Goal: Task Accomplishment & Management: Manage account settings

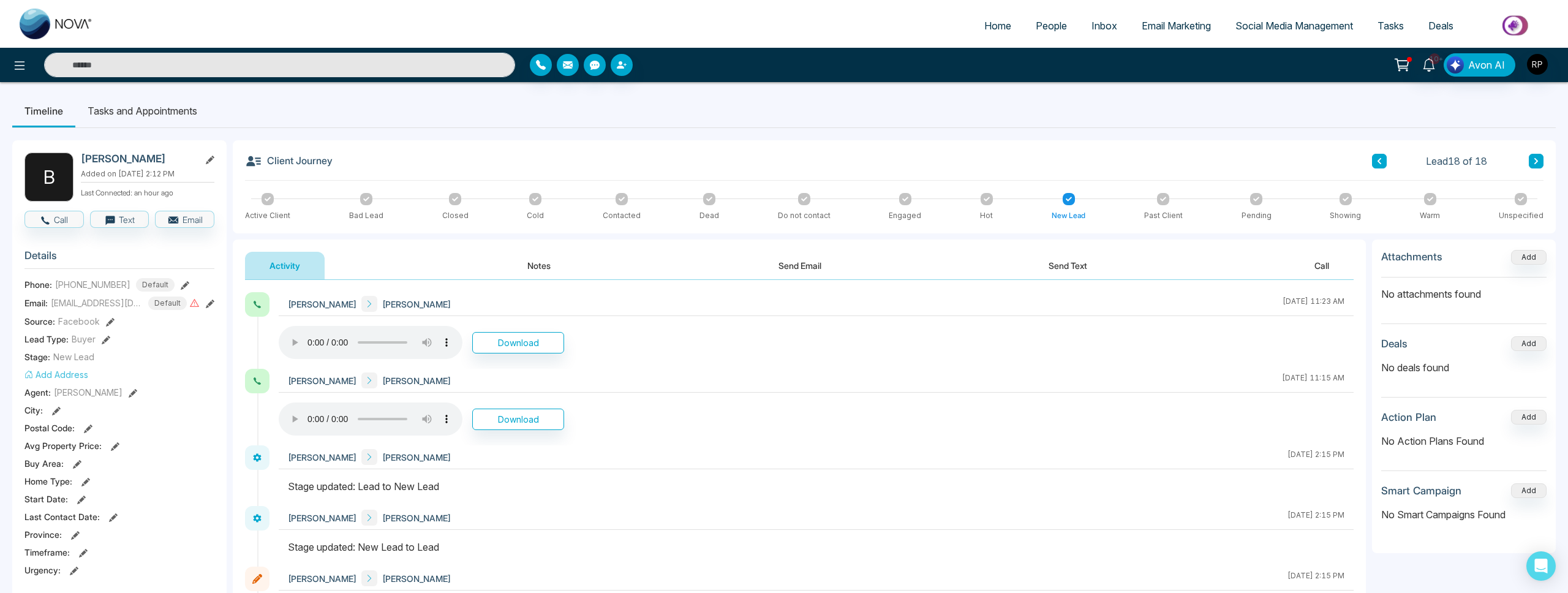
click at [992, 27] on span "Home" at bounding box center [998, 25] width 27 height 12
select select "*"
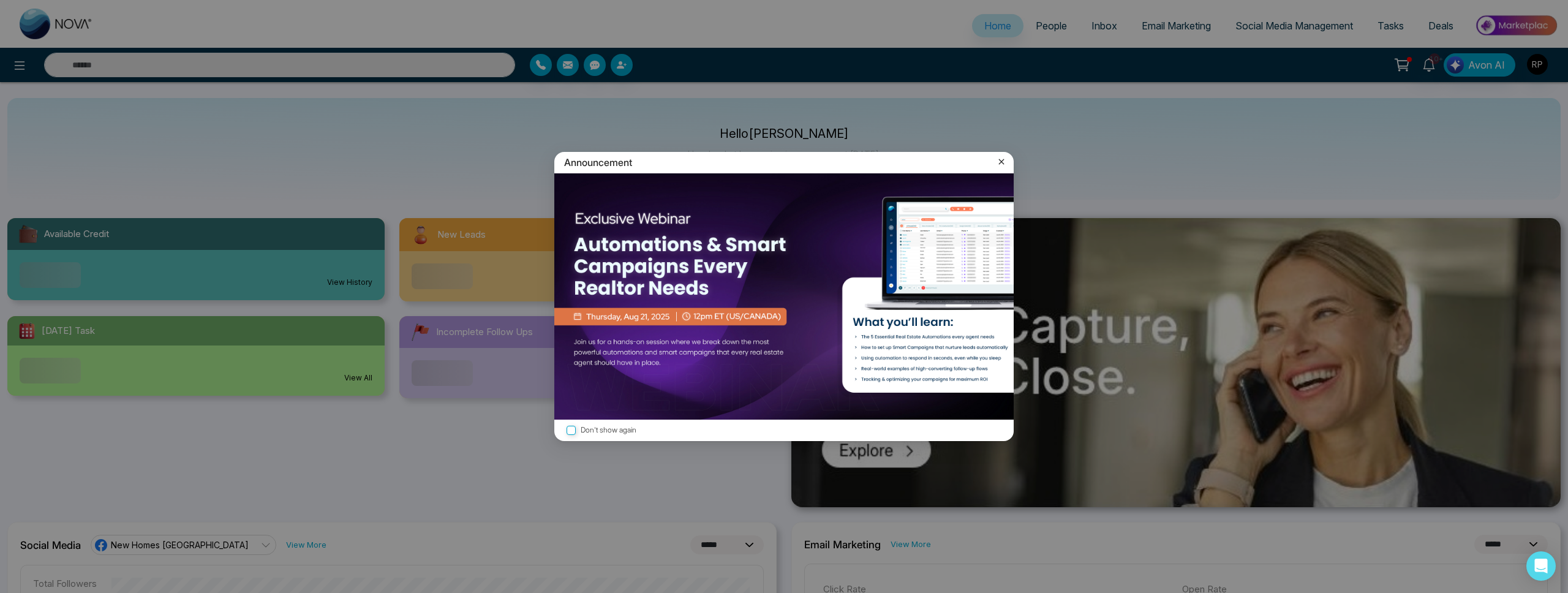
click at [997, 161] on icon at bounding box center [1001, 161] width 12 height 12
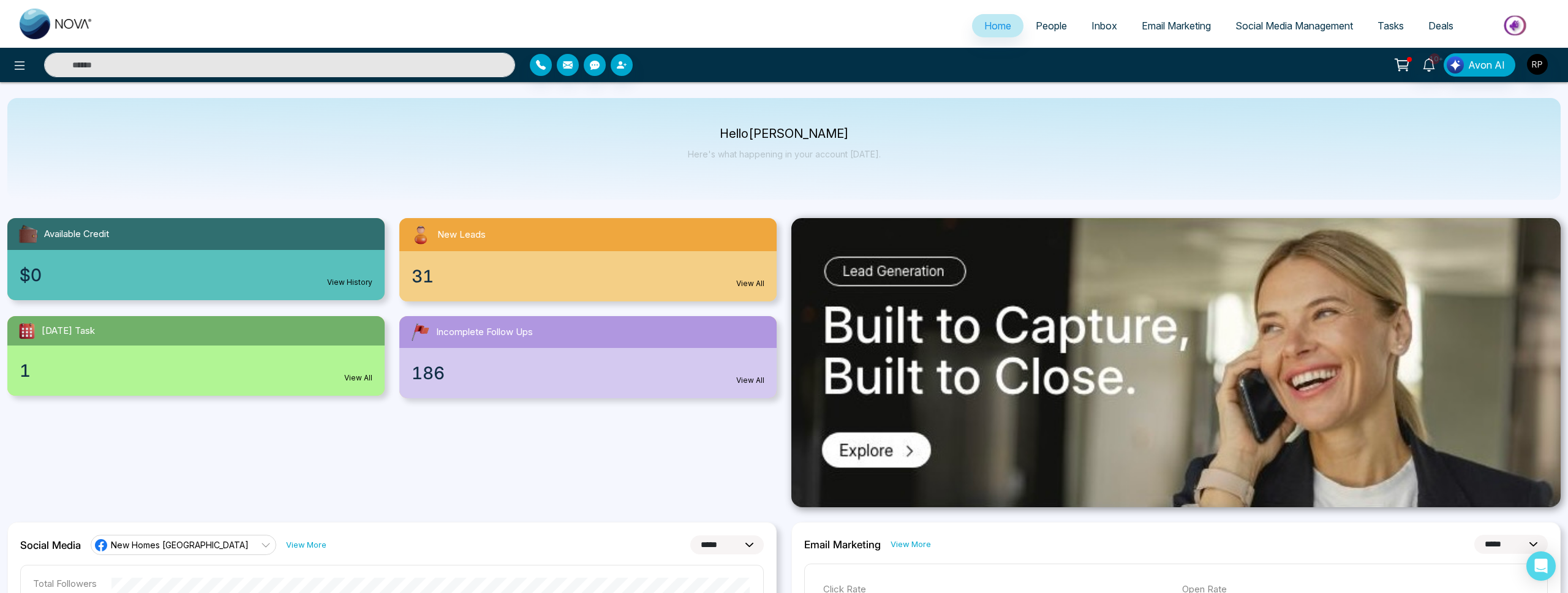
click at [1055, 19] on span "People" at bounding box center [1051, 25] width 31 height 12
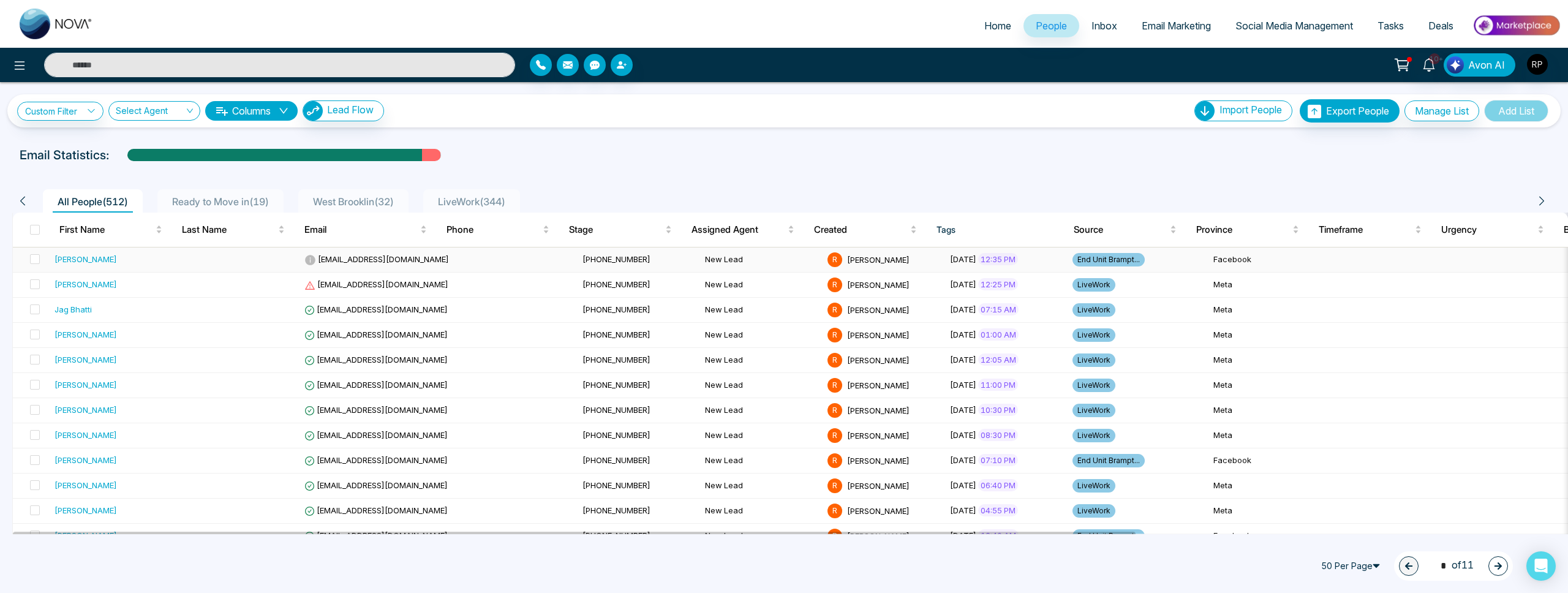
click at [104, 261] on div "[PERSON_NAME]" at bounding box center [113, 259] width 118 height 12
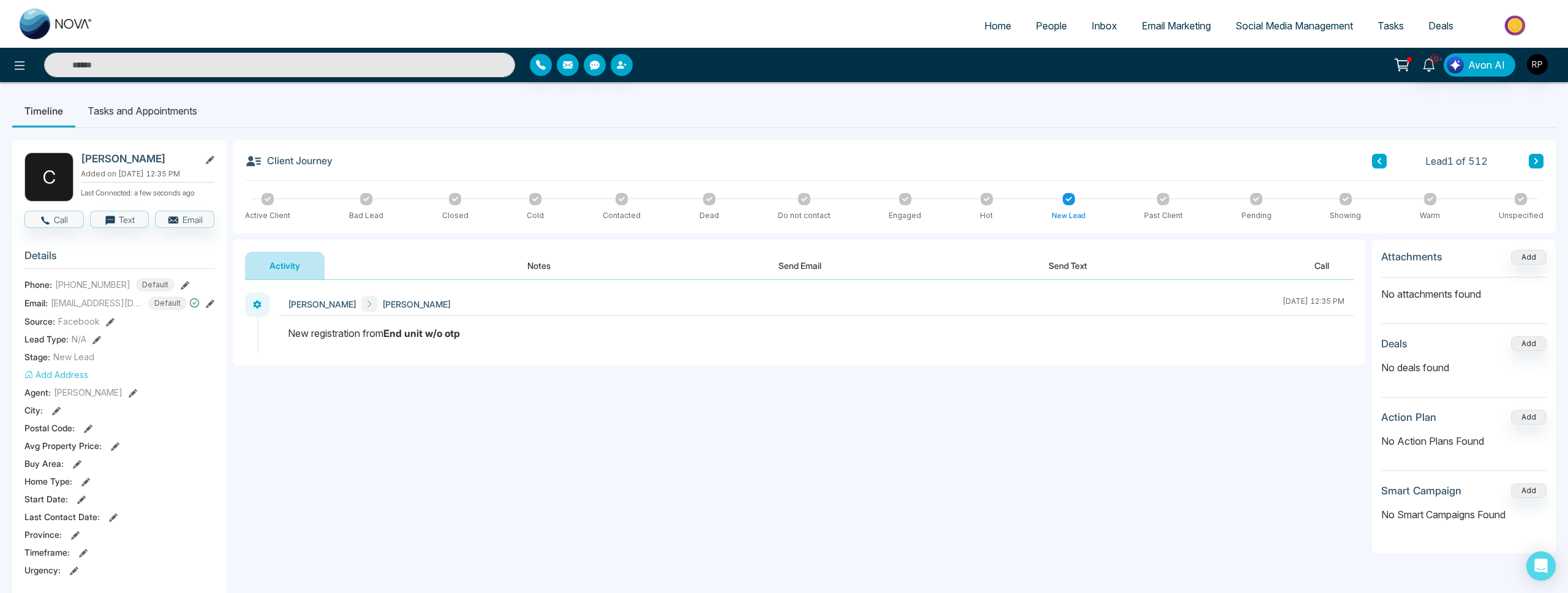
click at [204, 303] on div "Email: [EMAIL_ADDRESS][DOMAIN_NAME] Default" at bounding box center [119, 303] width 190 height 14
click at [208, 303] on icon at bounding box center [210, 304] width 9 height 9
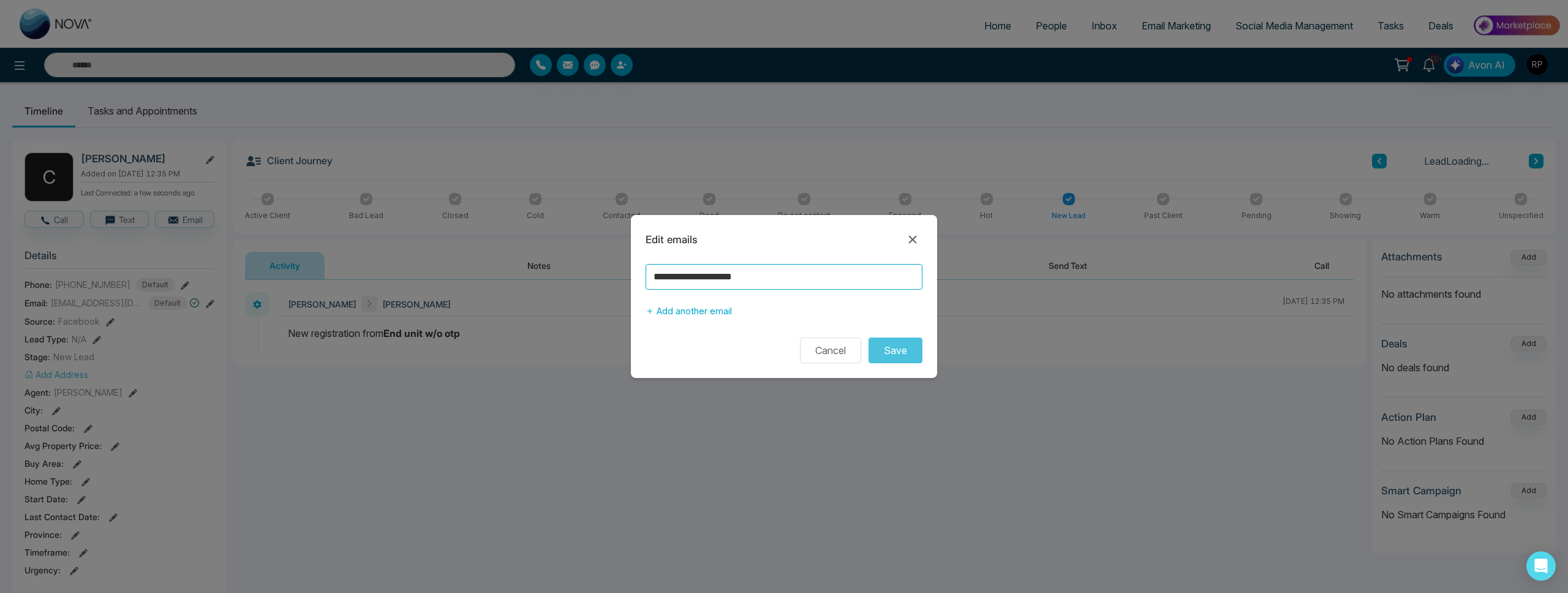
click at [808, 276] on input "**********" at bounding box center [784, 276] width 277 height 26
click at [805, 361] on button "Cancel" at bounding box center [830, 350] width 61 height 26
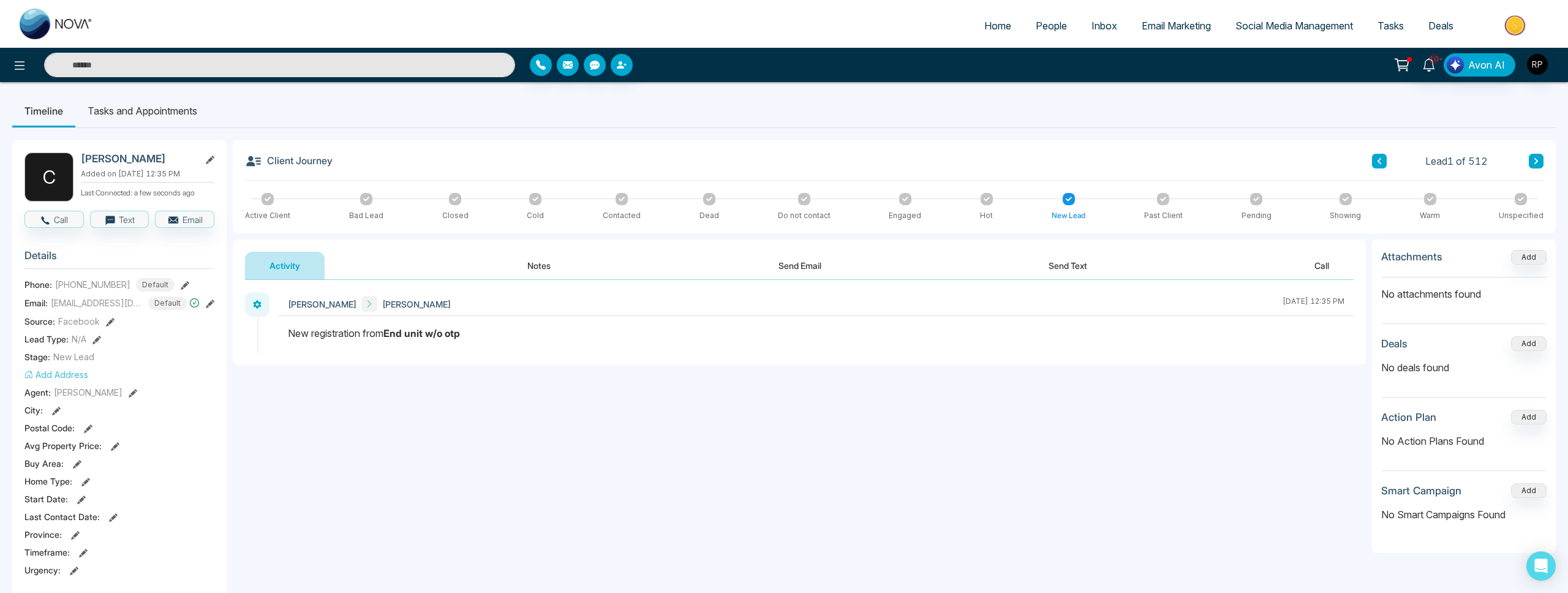
click at [831, 357] on div "[PERSON_NAME] [PERSON_NAME] [DATE] 12:35 PM" at bounding box center [799, 322] width 1133 height 85
click at [538, 267] on button "Notes" at bounding box center [539, 265] width 72 height 27
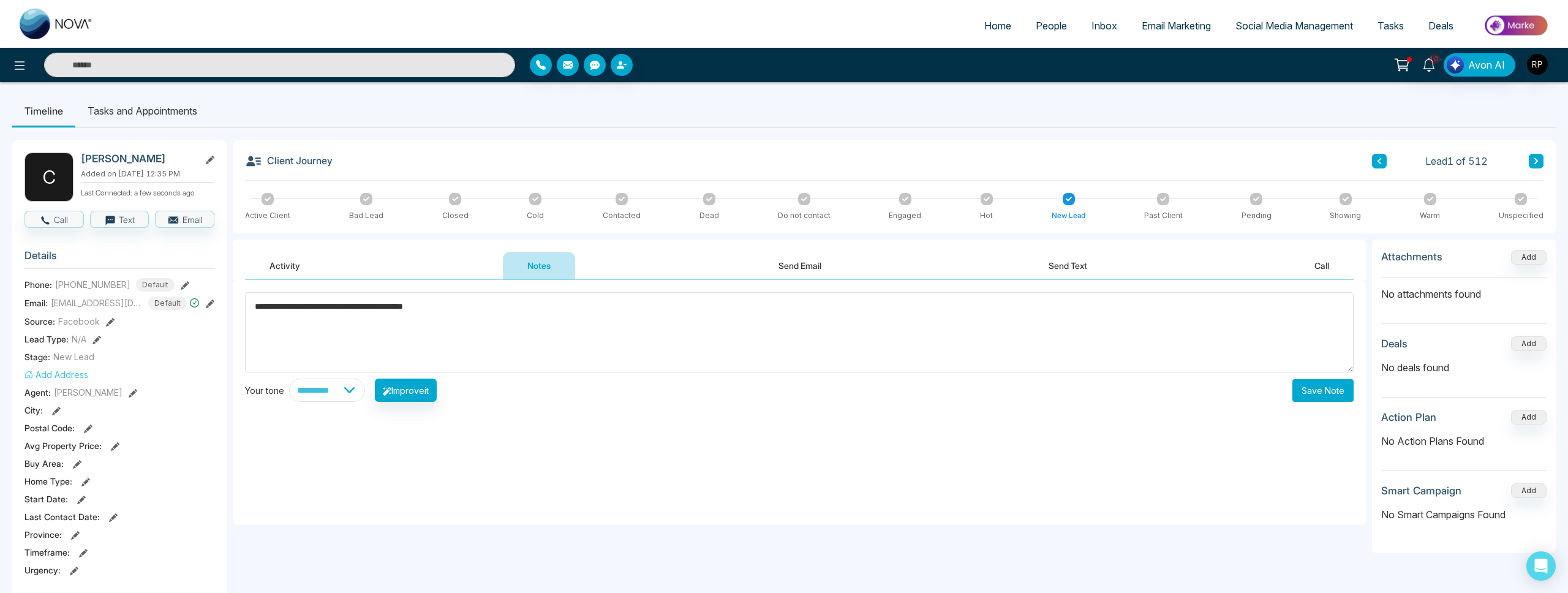
drag, startPoint x: 445, startPoint y: 308, endPoint x: 529, endPoint y: 299, distance: 84.5
click at [446, 308] on textarea "**********" at bounding box center [800, 333] width 1109 height 80
type textarea "**********"
drag, startPoint x: 1306, startPoint y: 396, endPoint x: 1001, endPoint y: 345, distance: 309.2
click at [1306, 396] on button "Save Note" at bounding box center [1323, 390] width 61 height 22
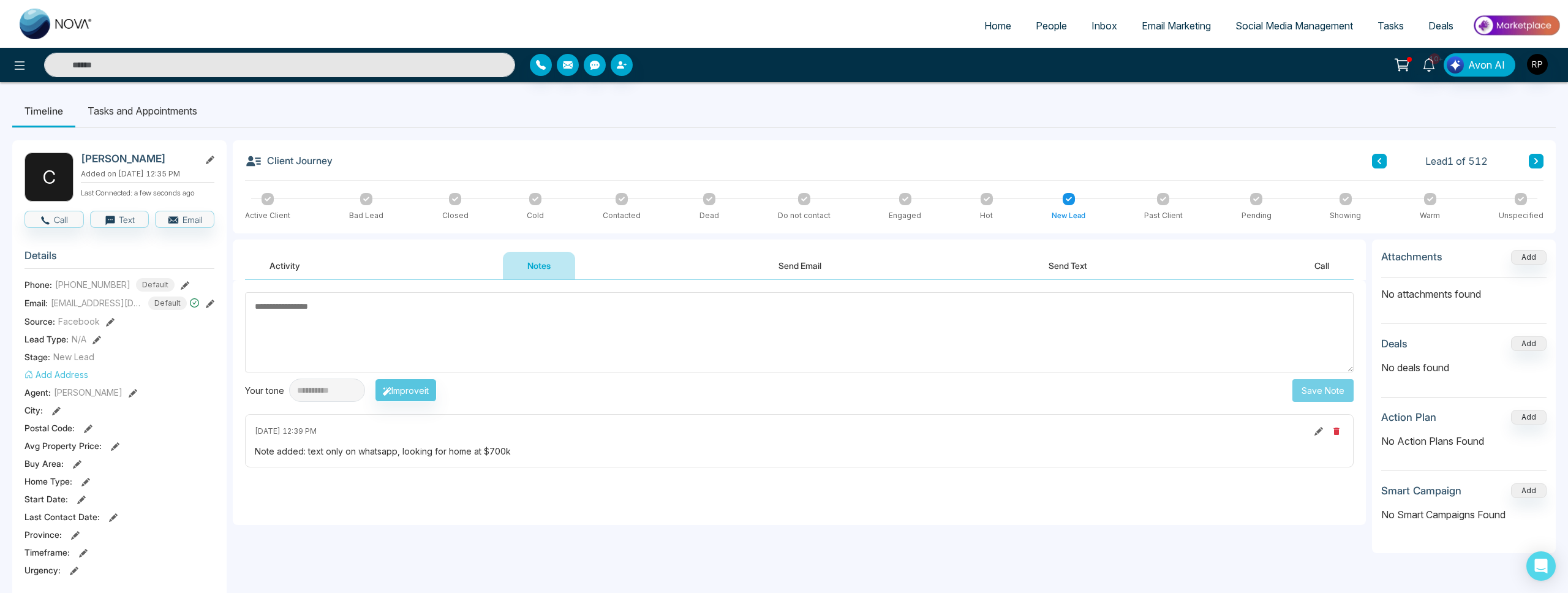
click at [1036, 20] on span "People" at bounding box center [1051, 25] width 31 height 12
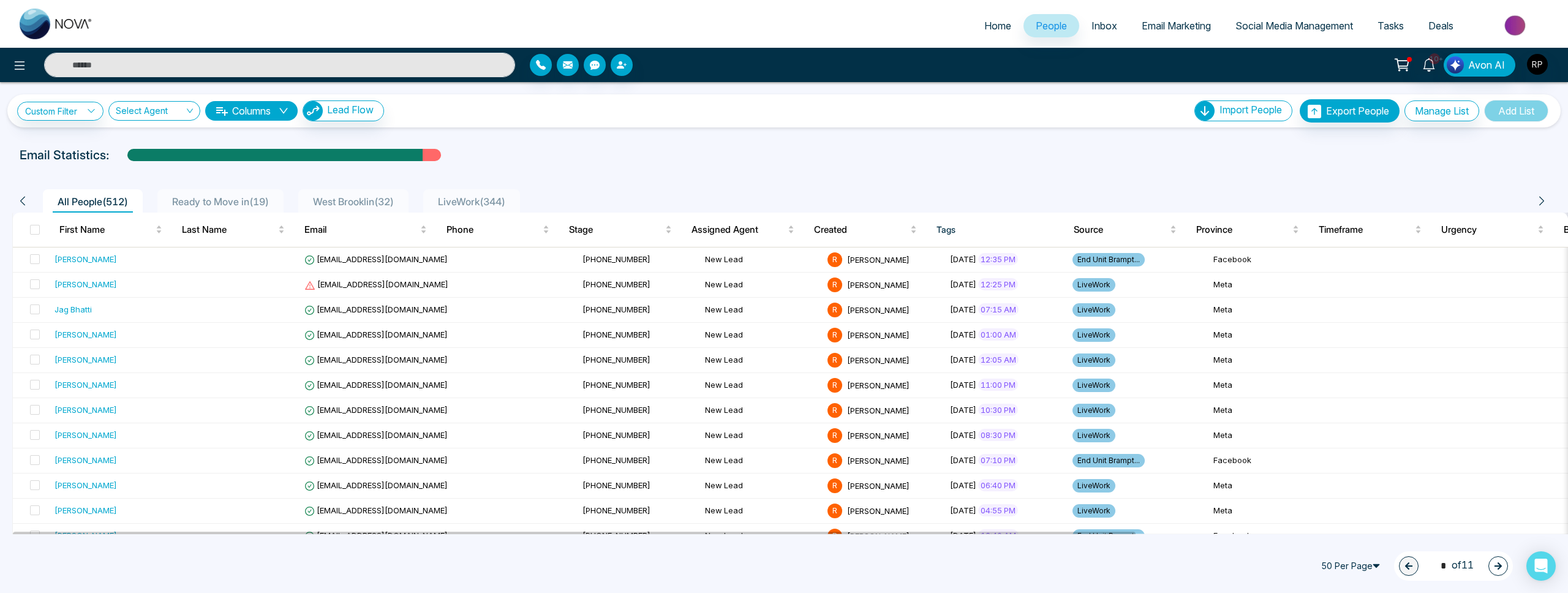
click at [477, 196] on span "LiveWork ( 344 )" at bounding box center [471, 201] width 77 height 12
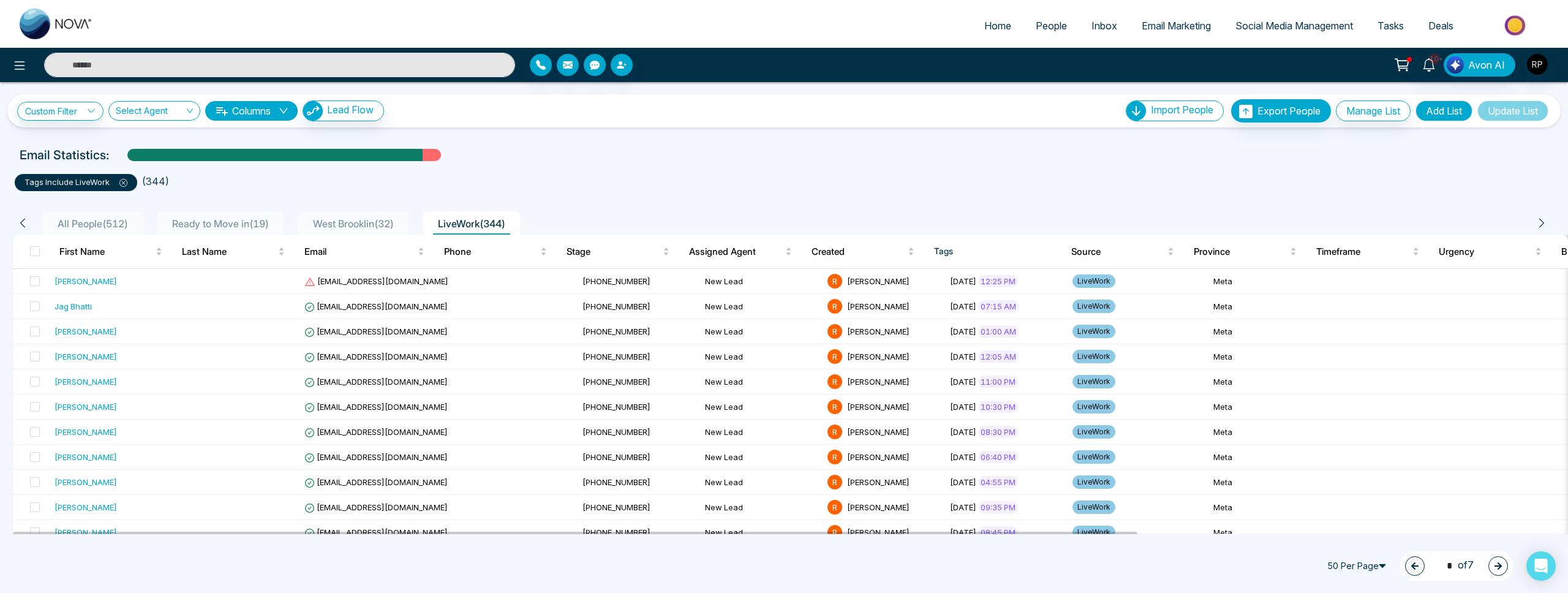
click at [1036, 27] on span "People" at bounding box center [1051, 25] width 31 height 12
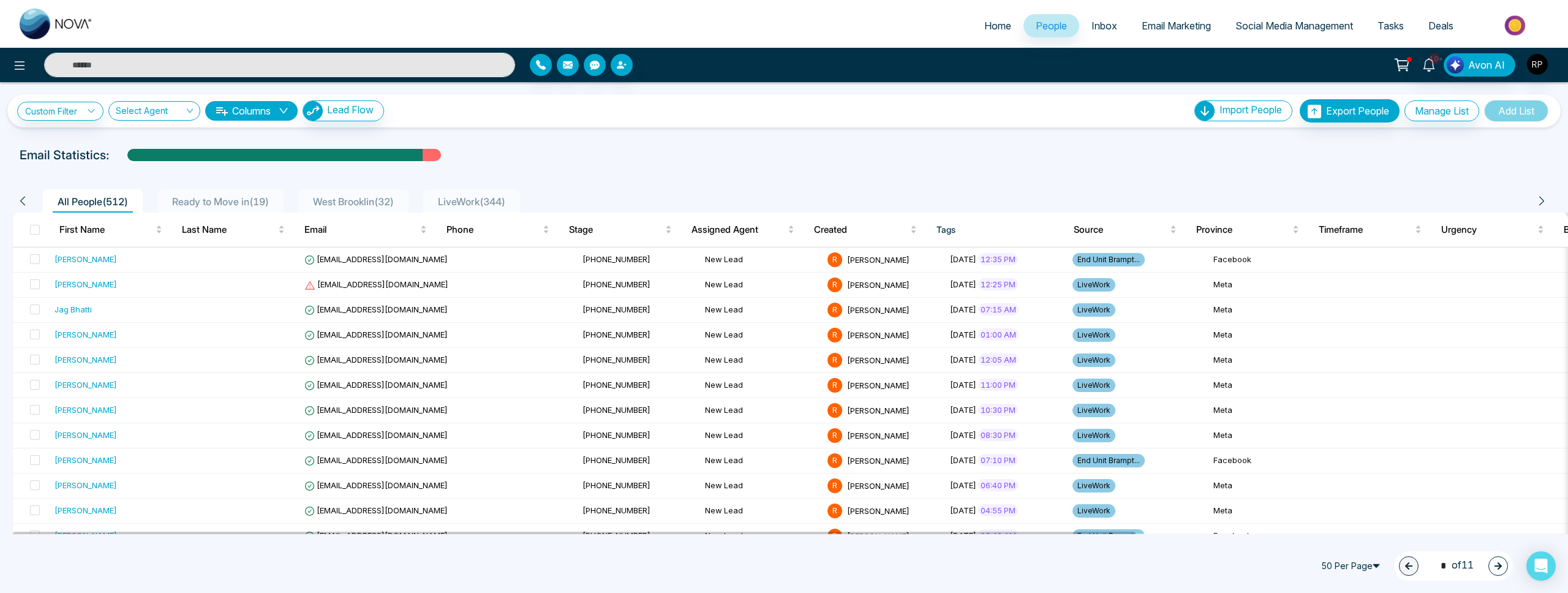
click at [470, 197] on span "LiveWork ( 344 )" at bounding box center [471, 201] width 77 height 12
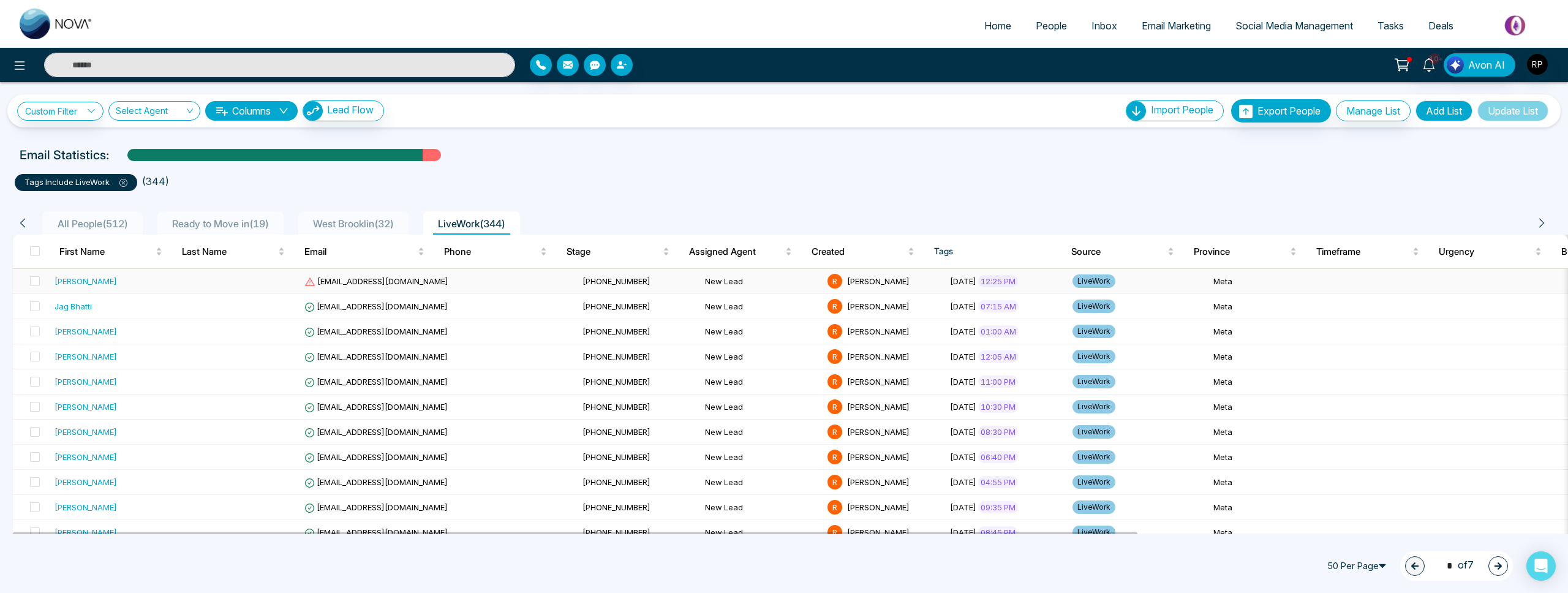
click at [126, 280] on div "[PERSON_NAME]" at bounding box center [113, 280] width 118 height 12
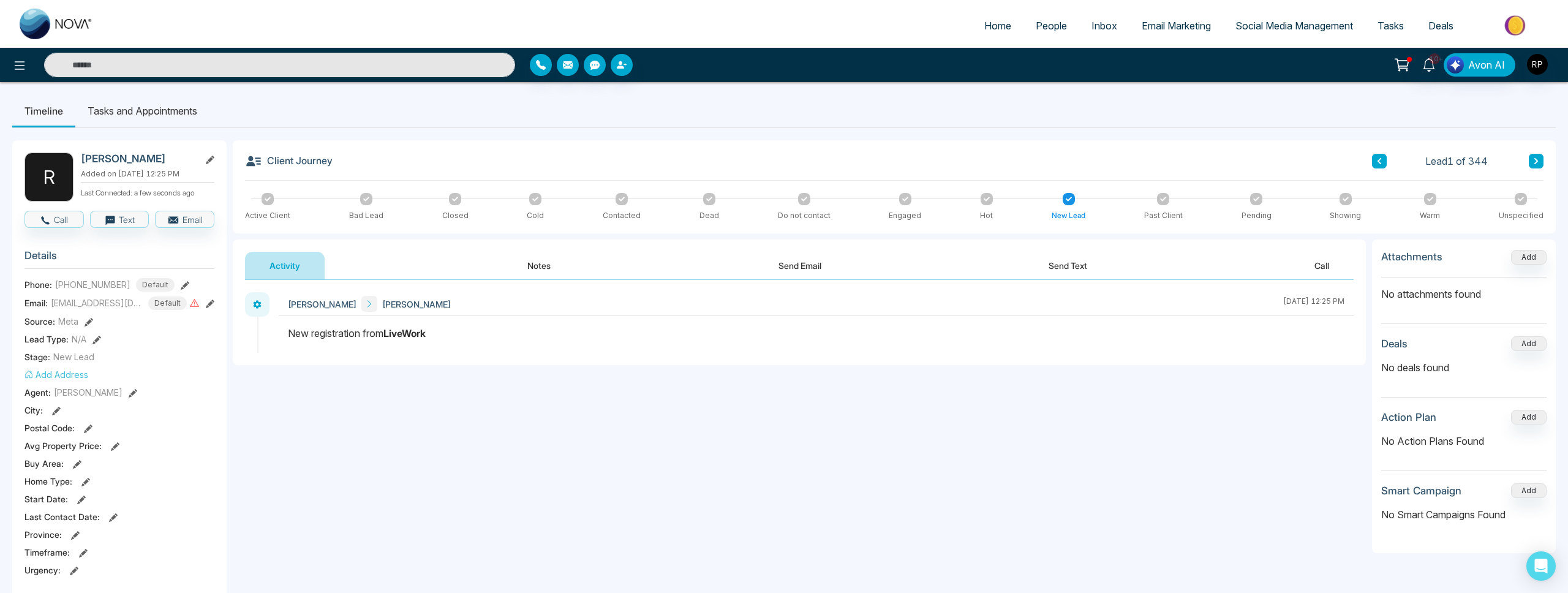
click at [1537, 160] on icon at bounding box center [1536, 161] width 4 height 6
click at [546, 268] on button "Notes" at bounding box center [539, 265] width 72 height 27
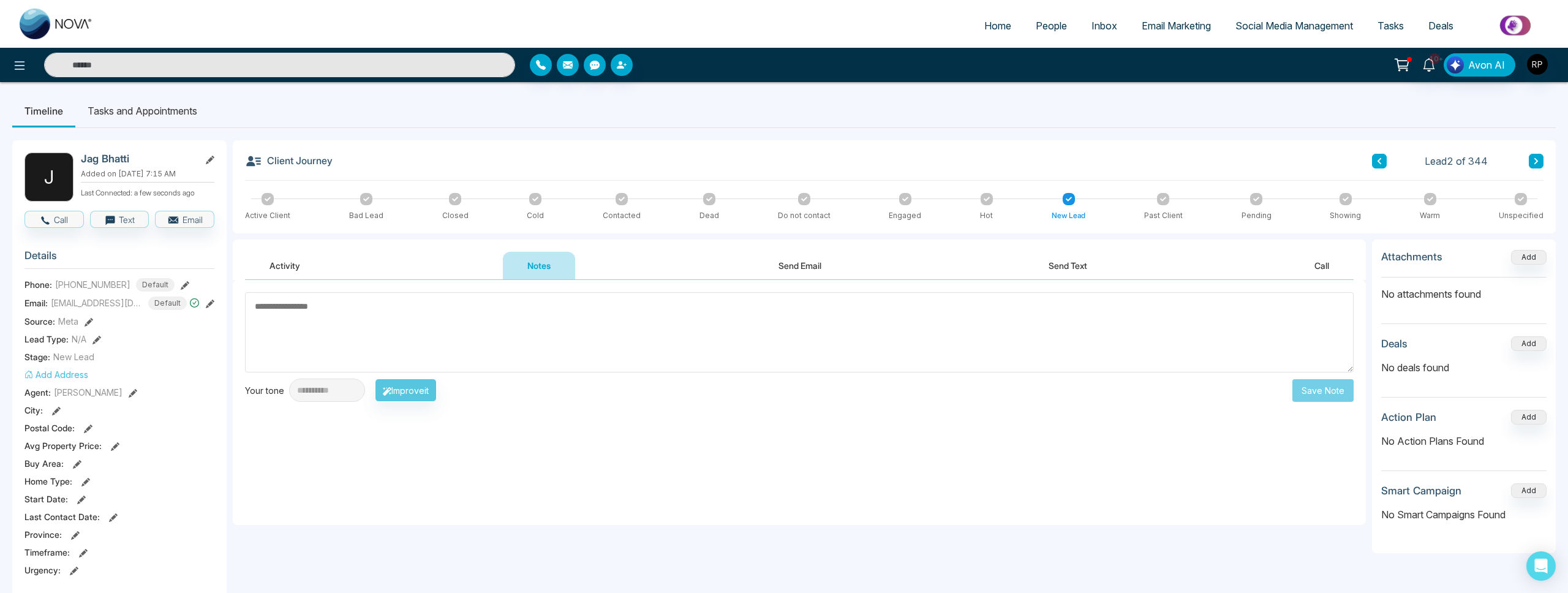
click at [492, 334] on textarea at bounding box center [800, 333] width 1109 height 80
type textarea "**********"
click at [1320, 398] on button "Save Note" at bounding box center [1323, 390] width 61 height 22
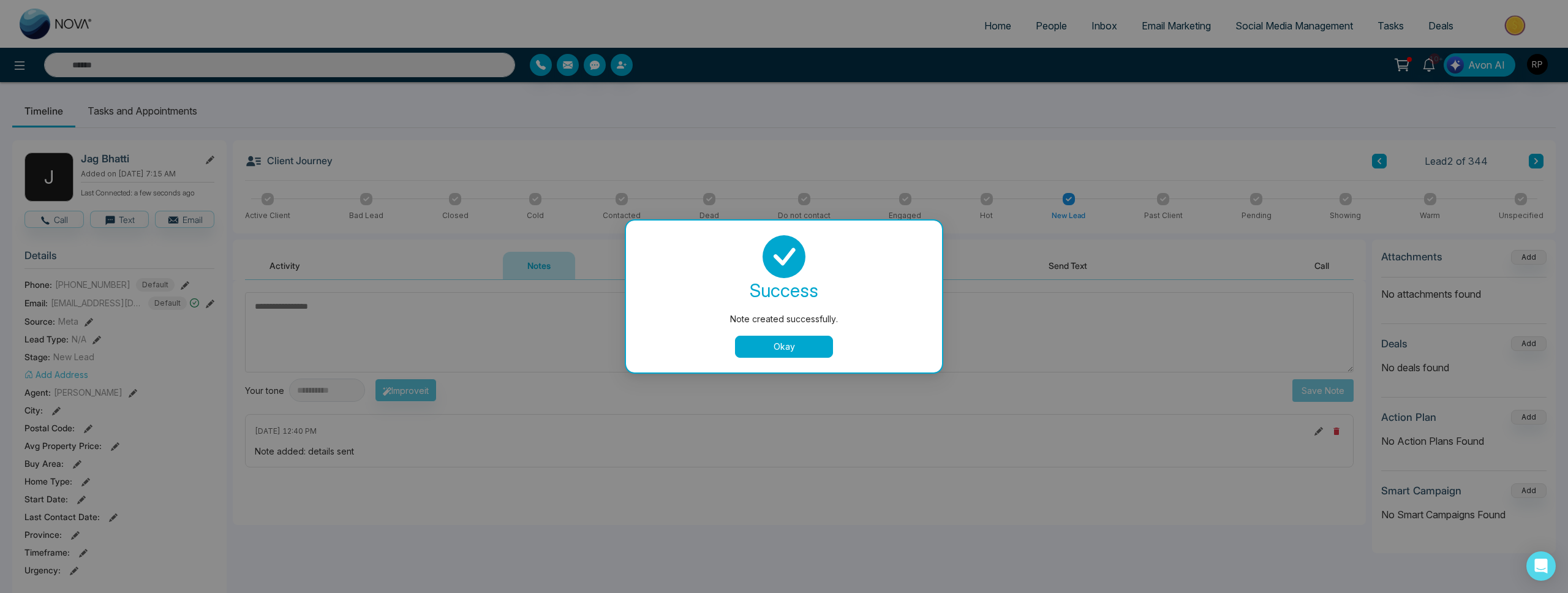
click at [792, 352] on button "Okay" at bounding box center [784, 347] width 98 height 22
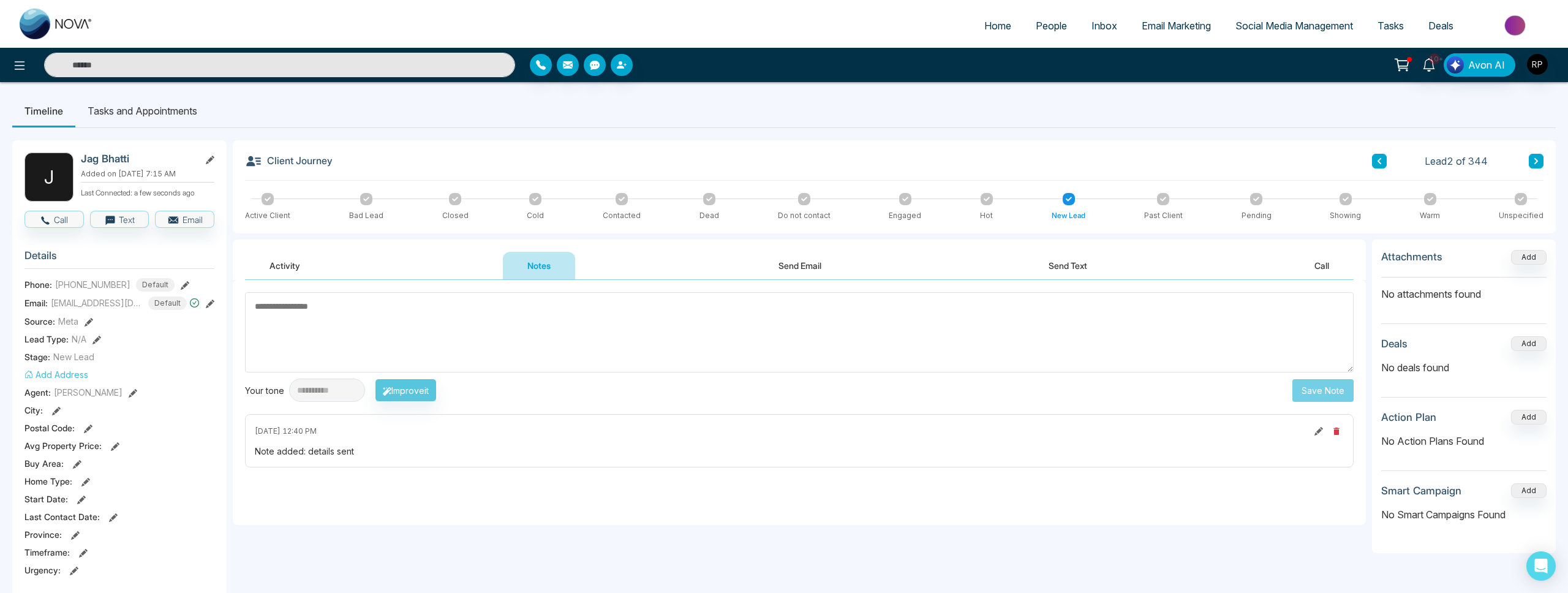
click at [1530, 162] on button at bounding box center [1536, 161] width 14 height 14
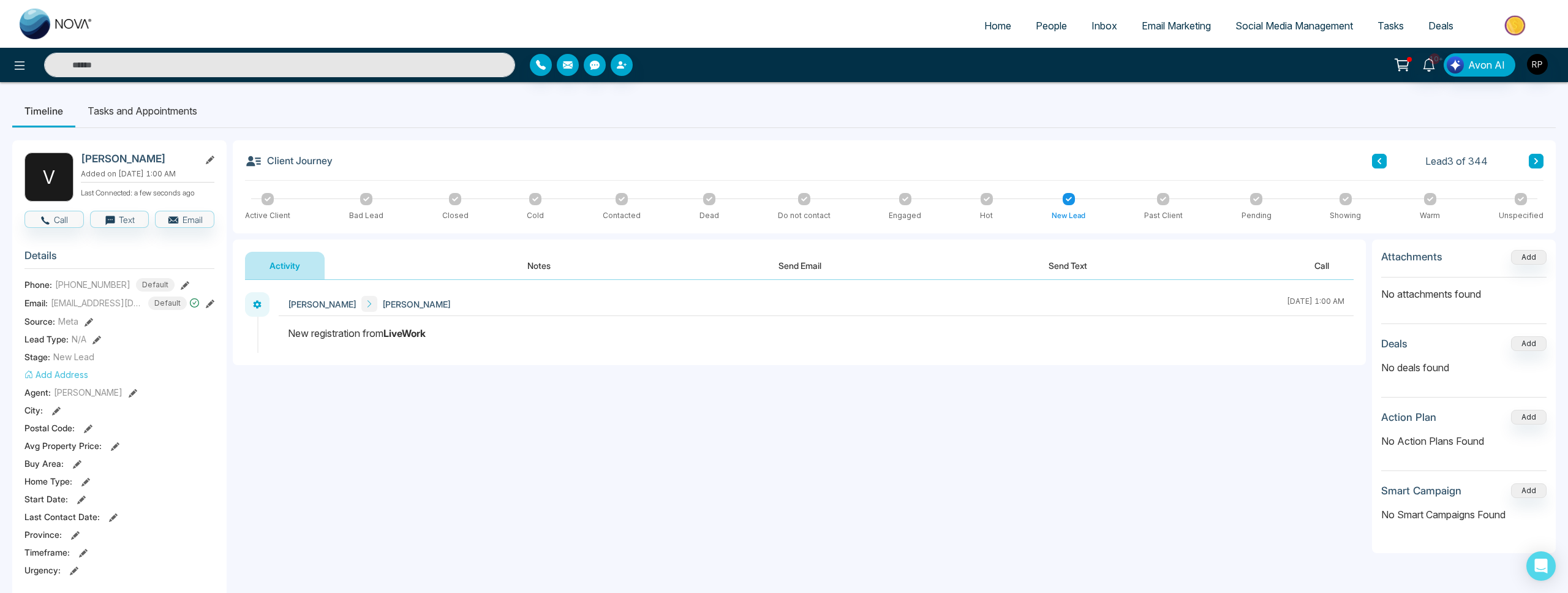
click at [1530, 162] on button at bounding box center [1536, 161] width 14 height 14
click at [1036, 21] on span "People" at bounding box center [1051, 25] width 31 height 12
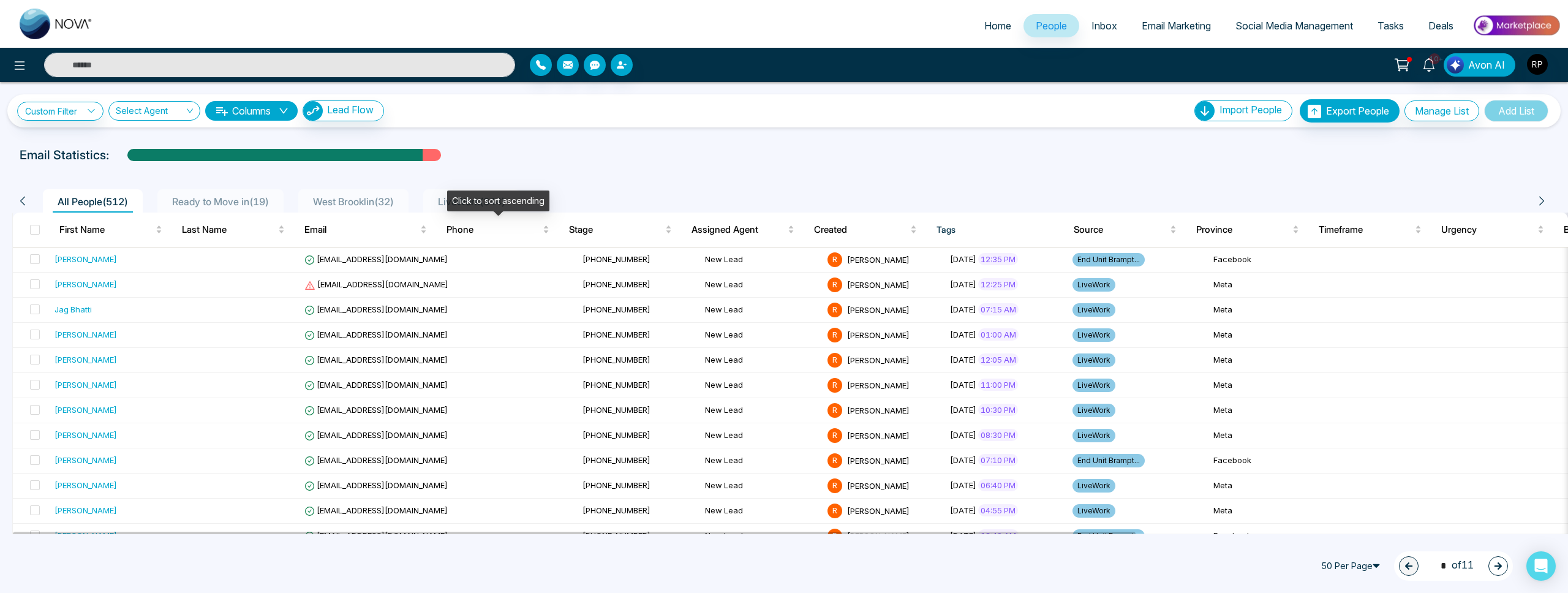
click at [459, 197] on div "Click to sort ascending" at bounding box center [498, 201] width 103 height 21
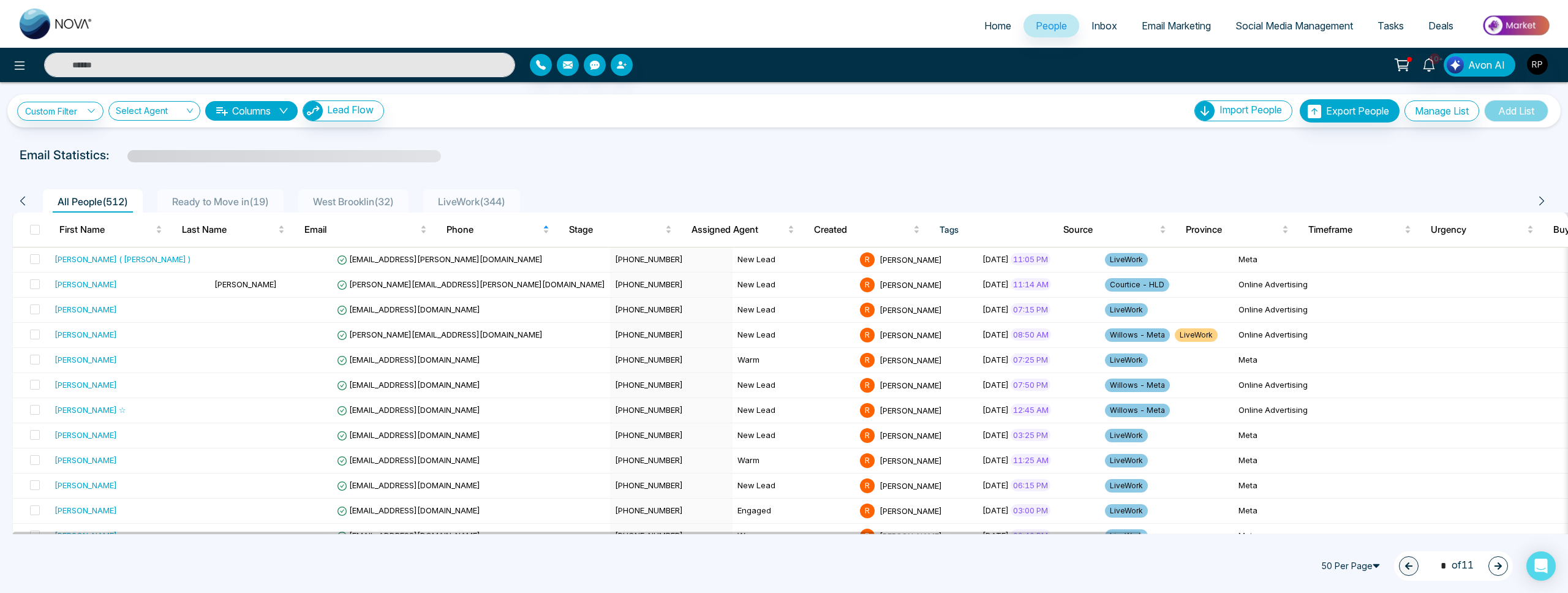
click at [453, 206] on span "LiveWork ( 344 )" at bounding box center [471, 201] width 77 height 12
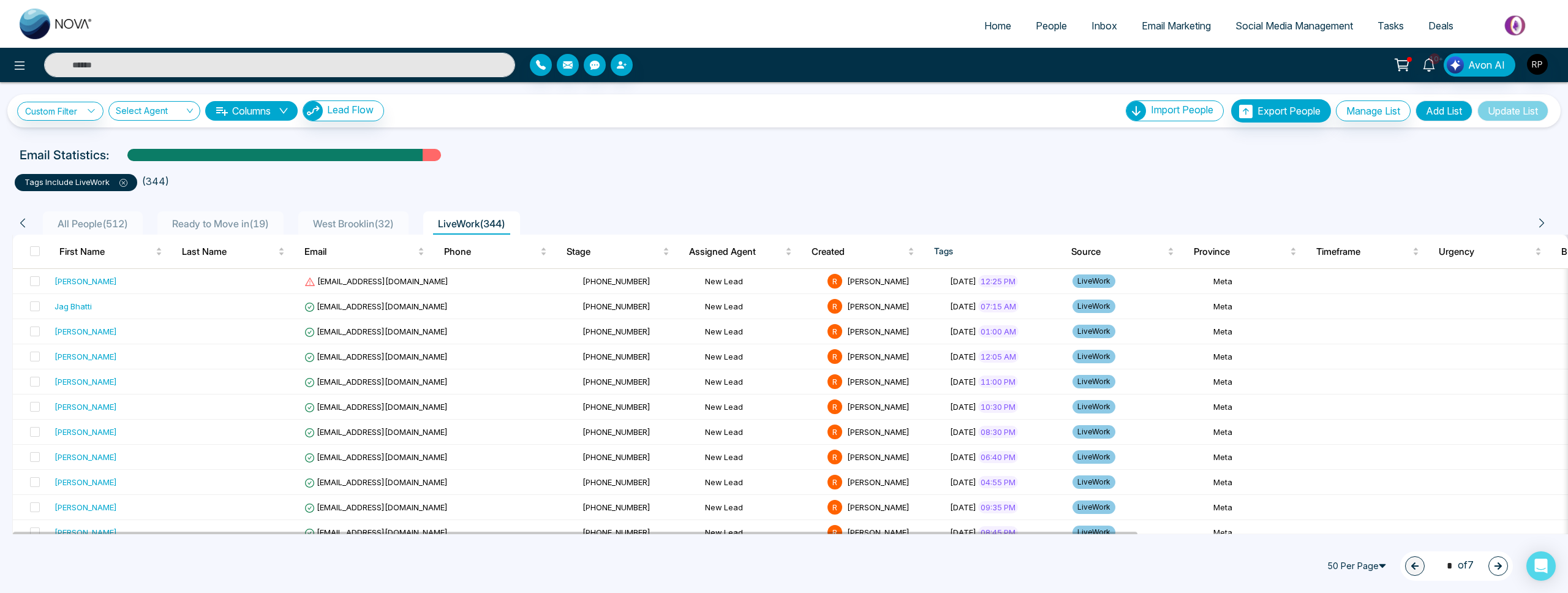
click at [986, 30] on span "Home" at bounding box center [998, 25] width 27 height 12
select select "*"
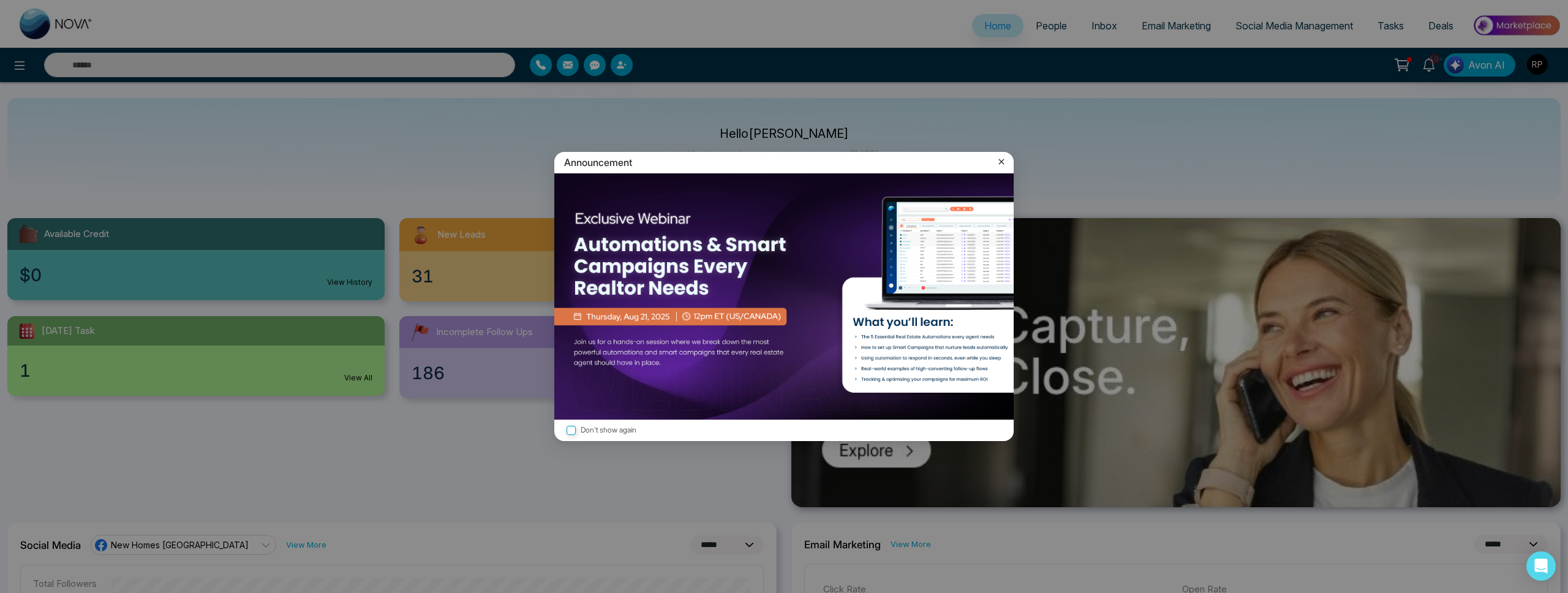
click at [1003, 165] on icon at bounding box center [1001, 161] width 12 height 12
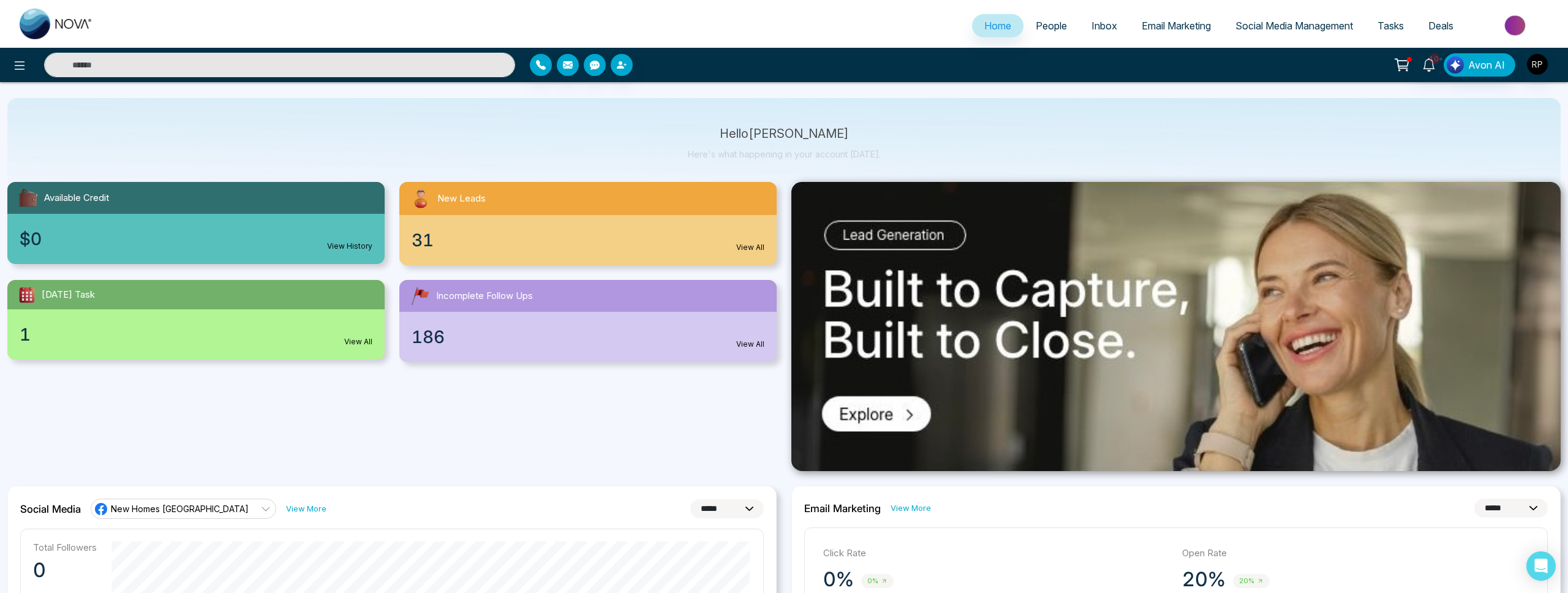
scroll to position [54, 0]
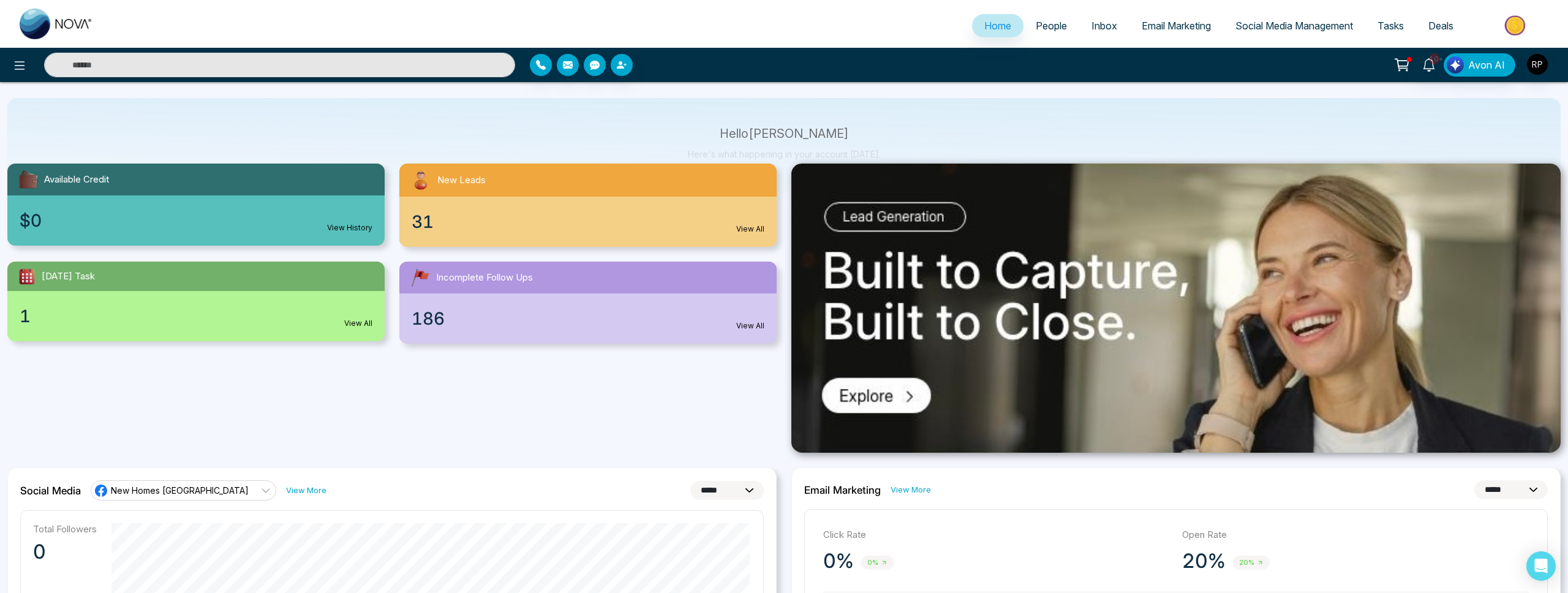
click at [209, 498] on link "New Homes [GEOGRAPHIC_DATA]" at bounding box center [183, 490] width 186 height 19
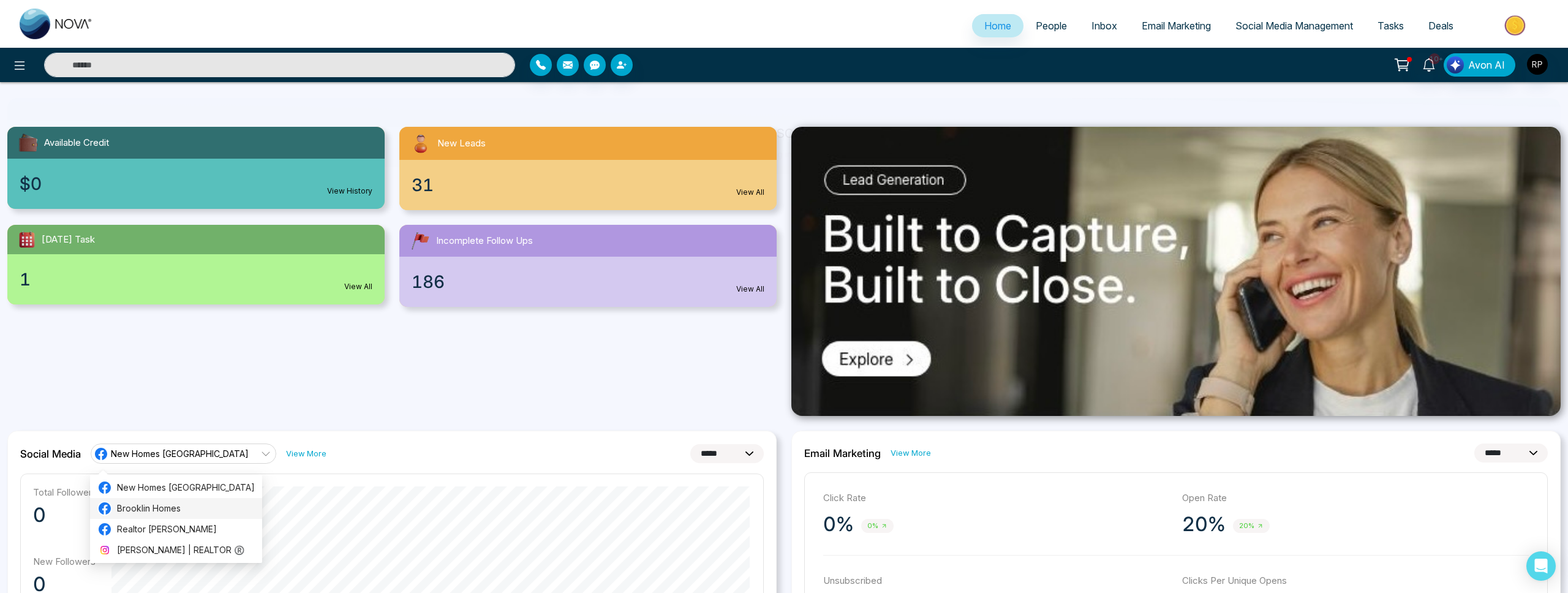
scroll to position [121, 0]
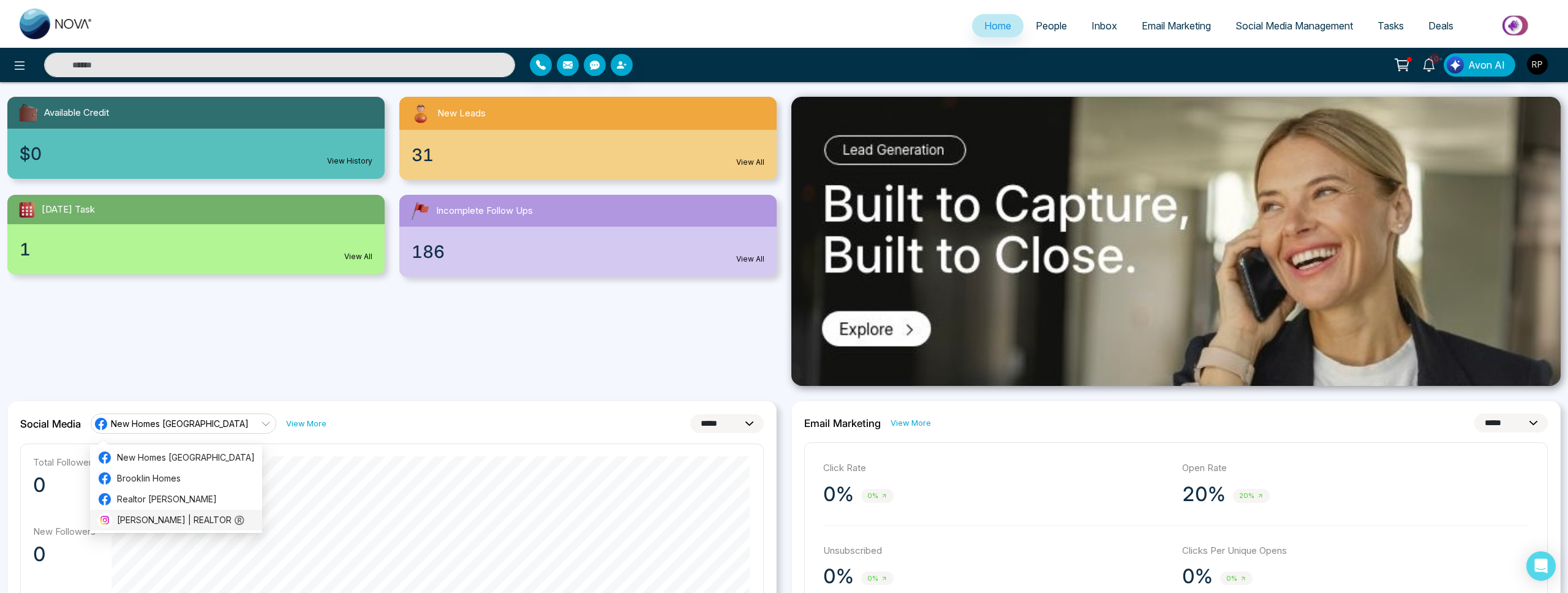
click at [165, 518] on span "[PERSON_NAME] | REALTOR ®️" at bounding box center [186, 520] width 138 height 14
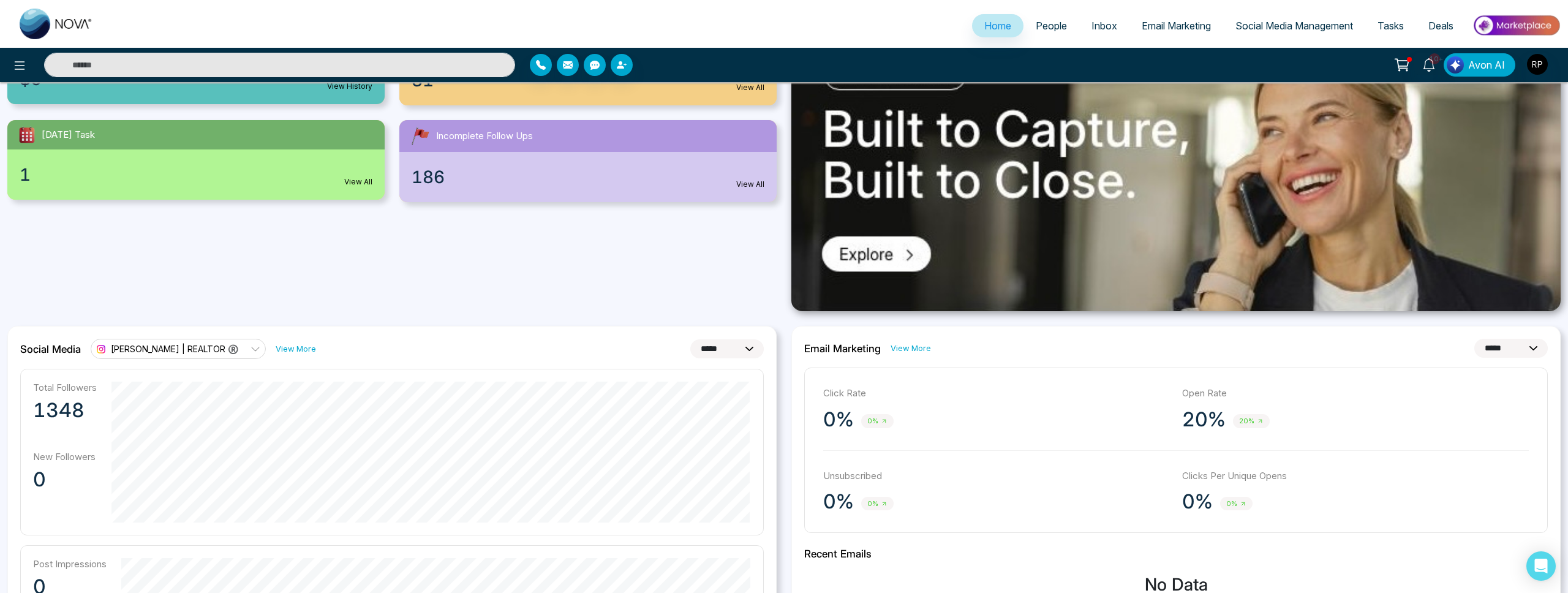
scroll to position [196, 0]
click at [901, 351] on link "View More" at bounding box center [910, 349] width 40 height 12
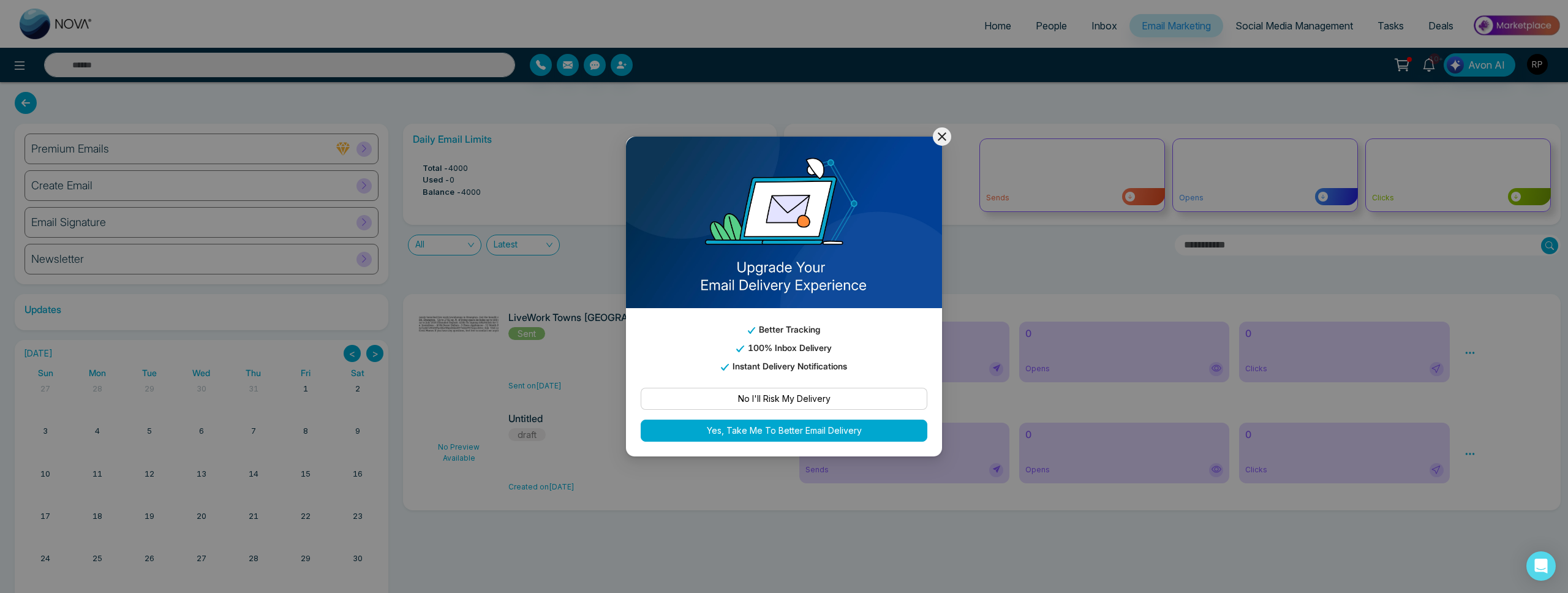
click at [938, 136] on icon at bounding box center [941, 136] width 14 height 14
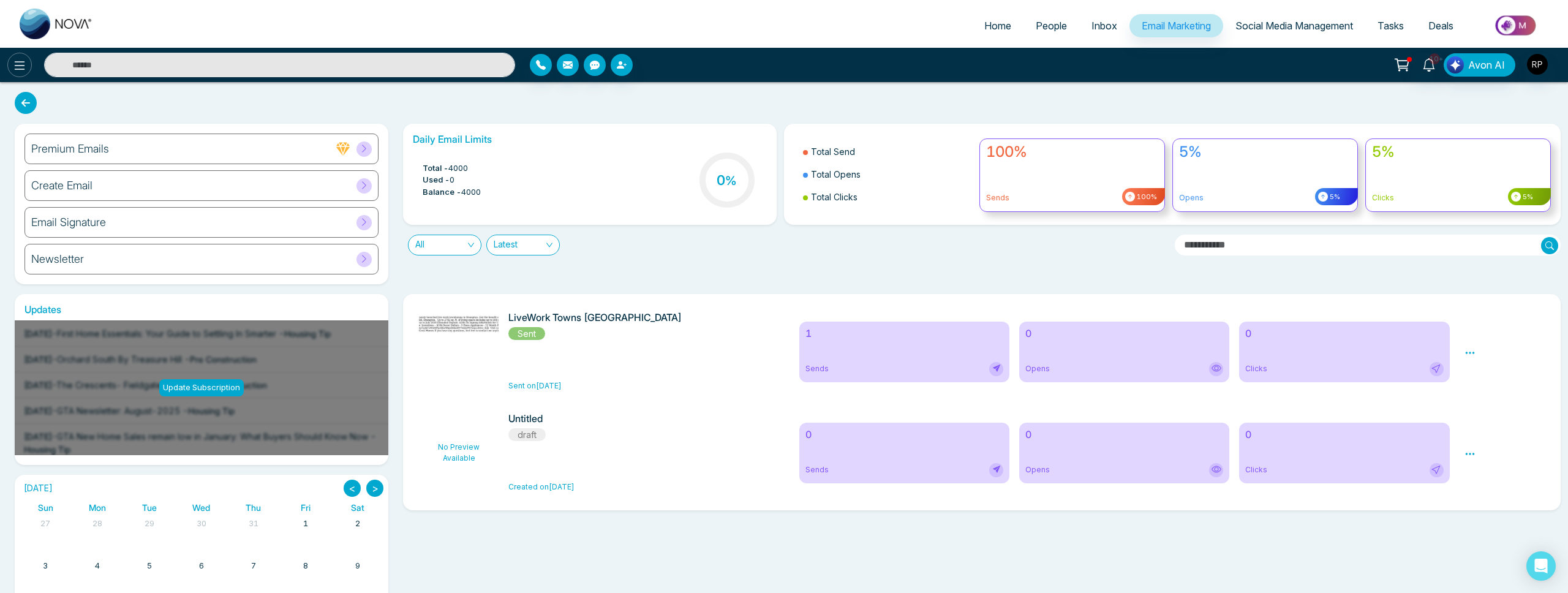
click at [24, 71] on icon at bounding box center [19, 66] width 14 height 14
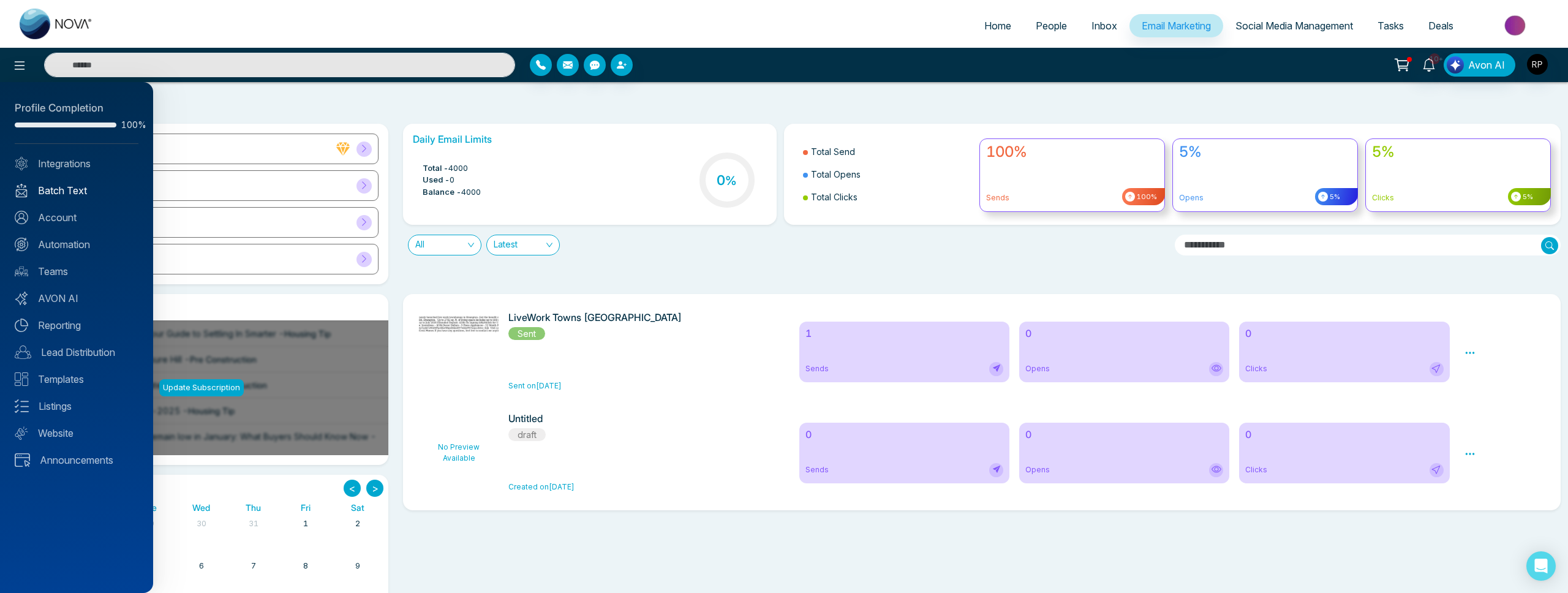
click at [74, 194] on link "Batch Text" at bounding box center [76, 191] width 123 height 14
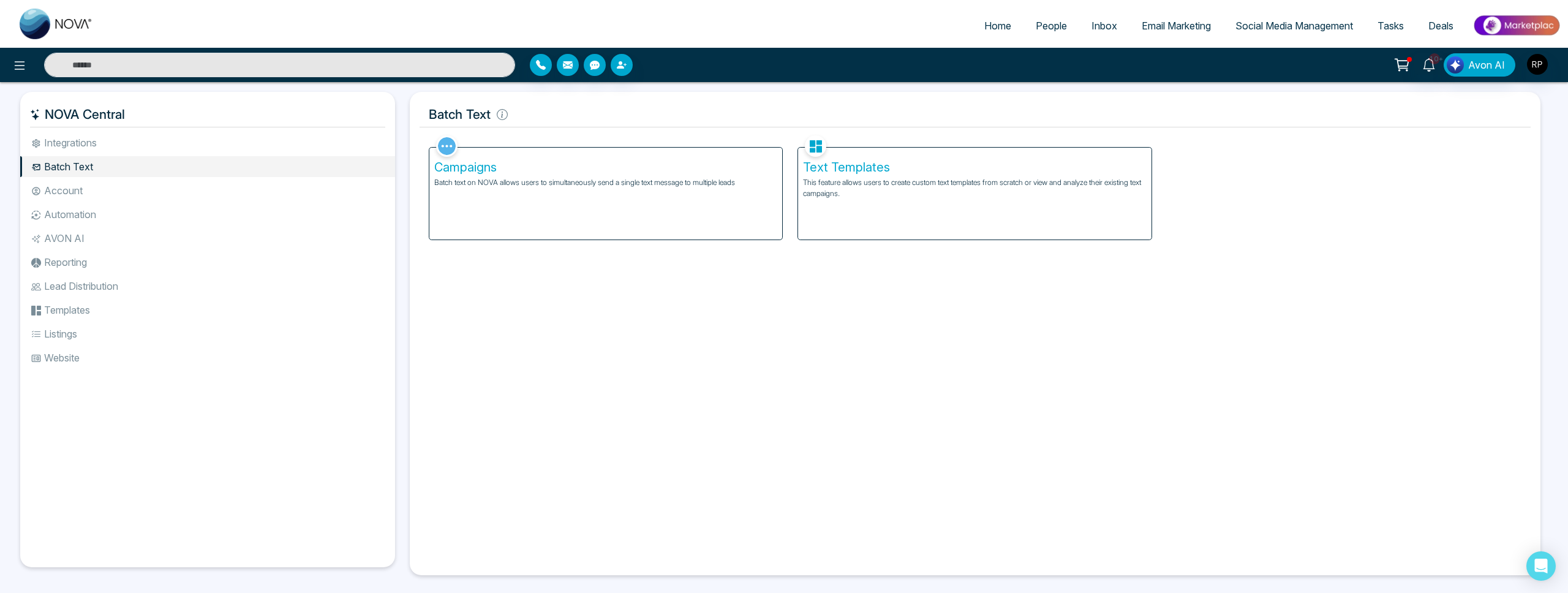
click at [448, 169] on h5 "Campaigns" at bounding box center [606, 167] width 344 height 14
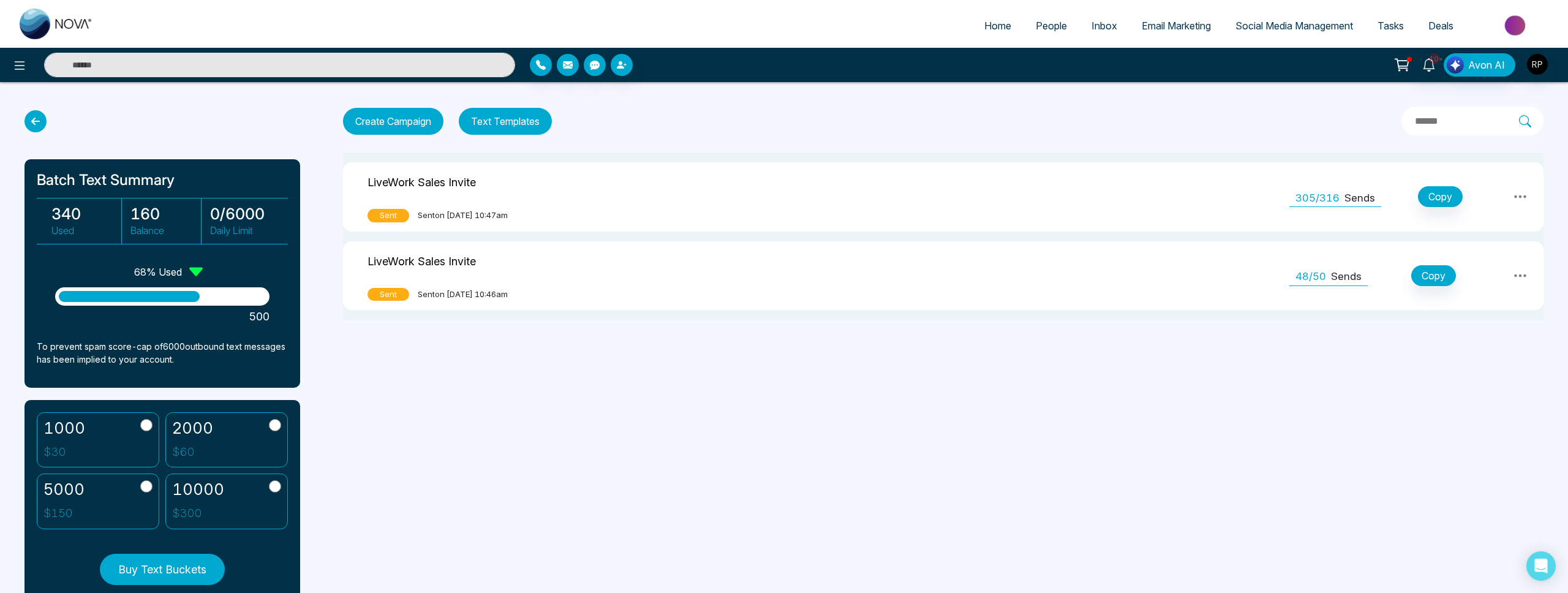
click at [1511, 195] on button at bounding box center [1520, 196] width 22 height 21
click at [1481, 255] on link "View Analytics" at bounding box center [1494, 256] width 61 height 37
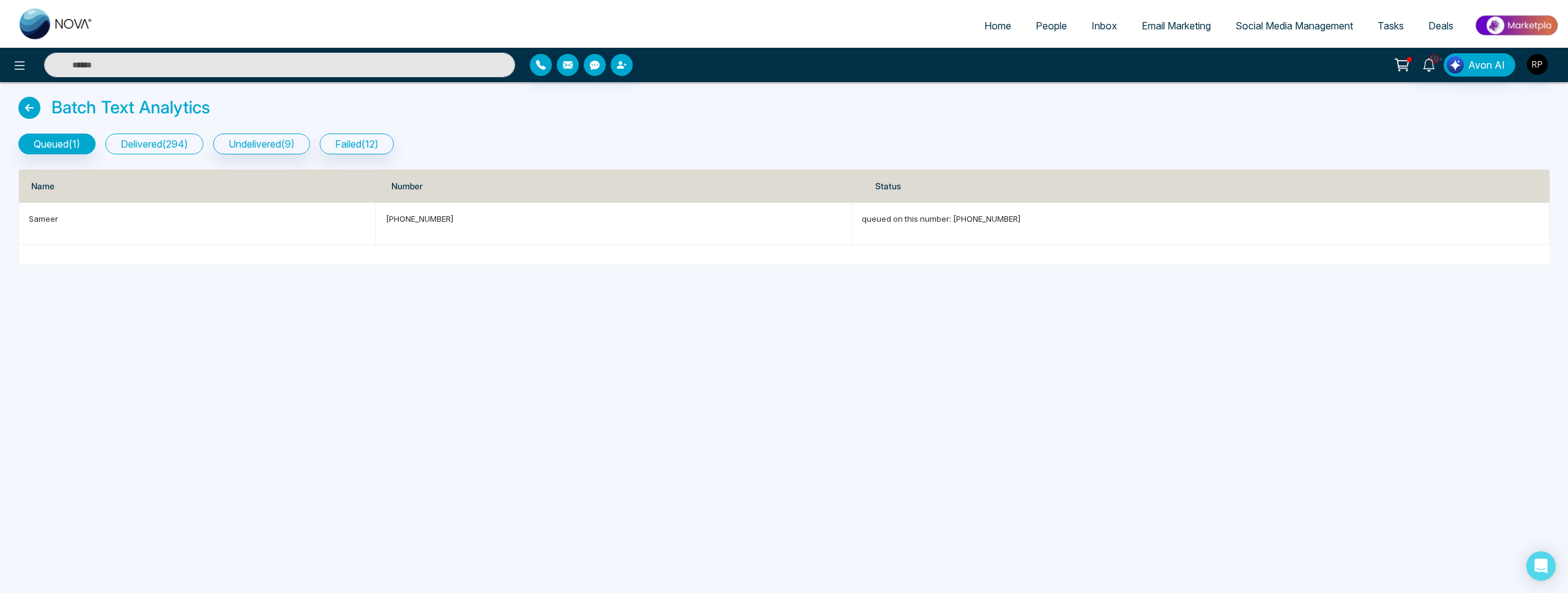
click at [152, 144] on button "delivered ( 294 )" at bounding box center [154, 144] width 98 height 21
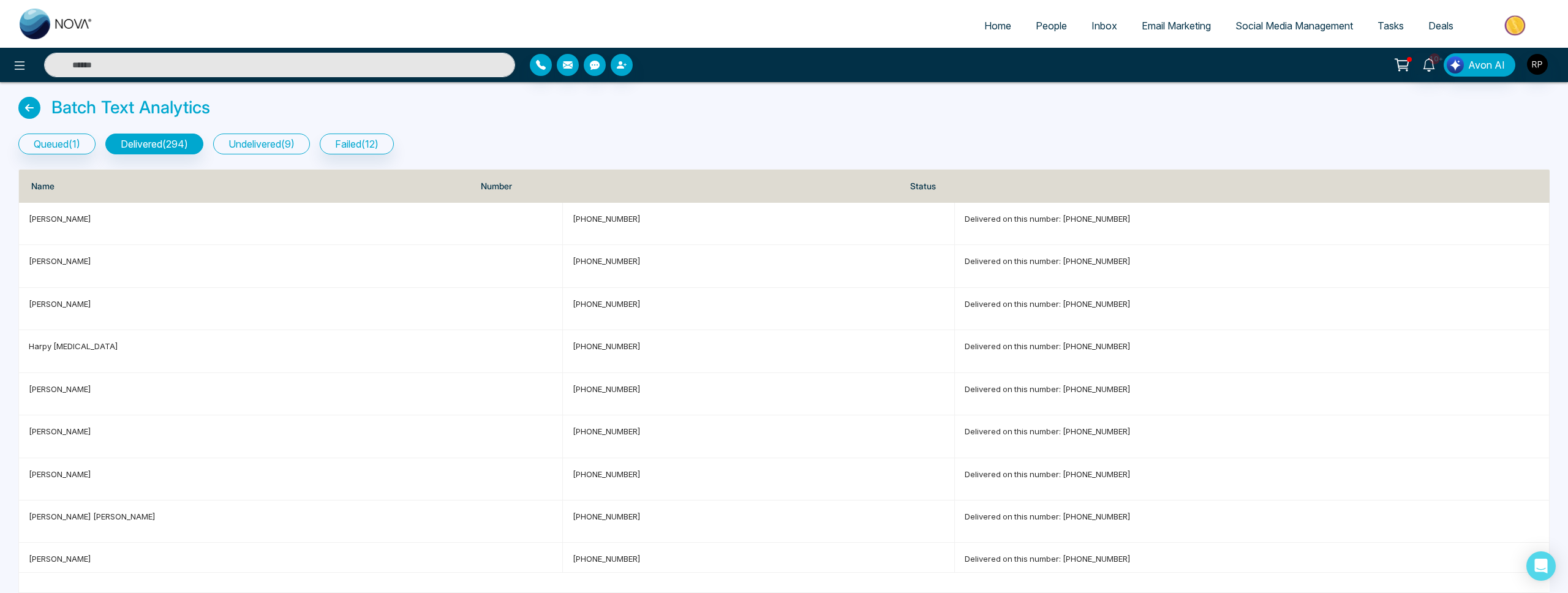
click at [267, 143] on button "undelivered ( 9 )" at bounding box center [261, 144] width 97 height 21
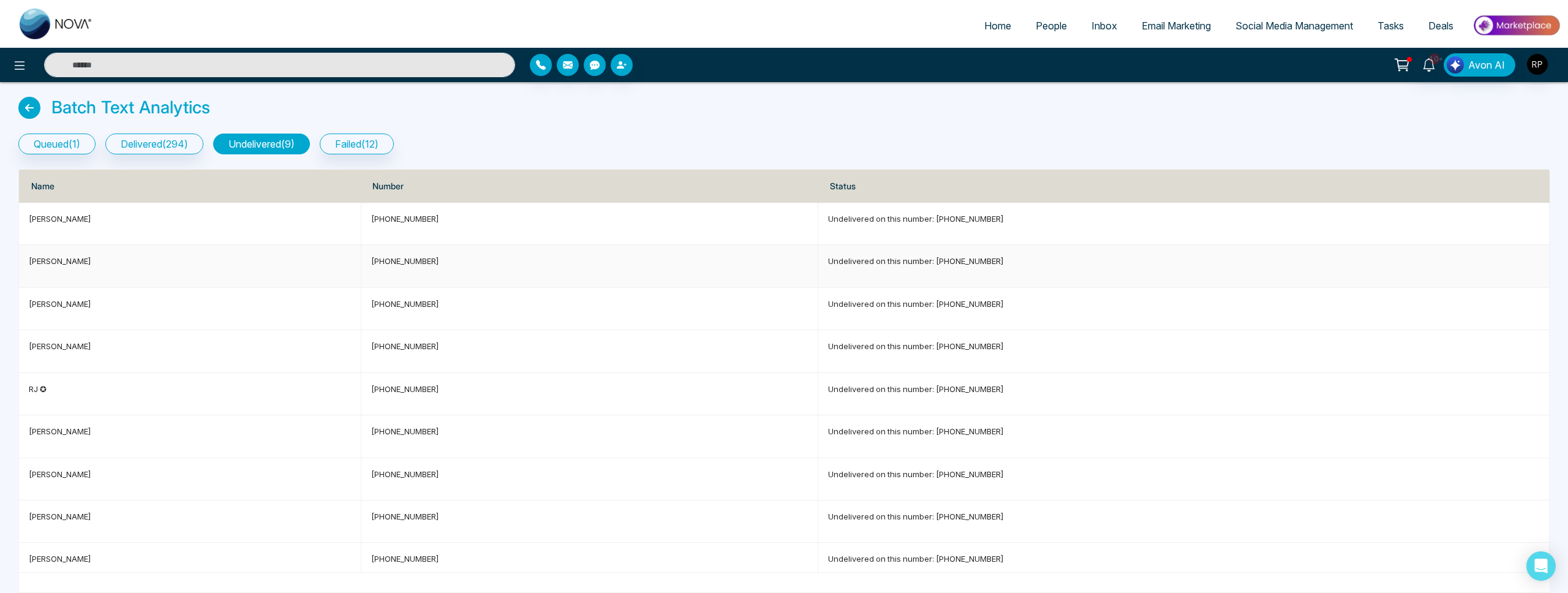
scroll to position [13, 0]
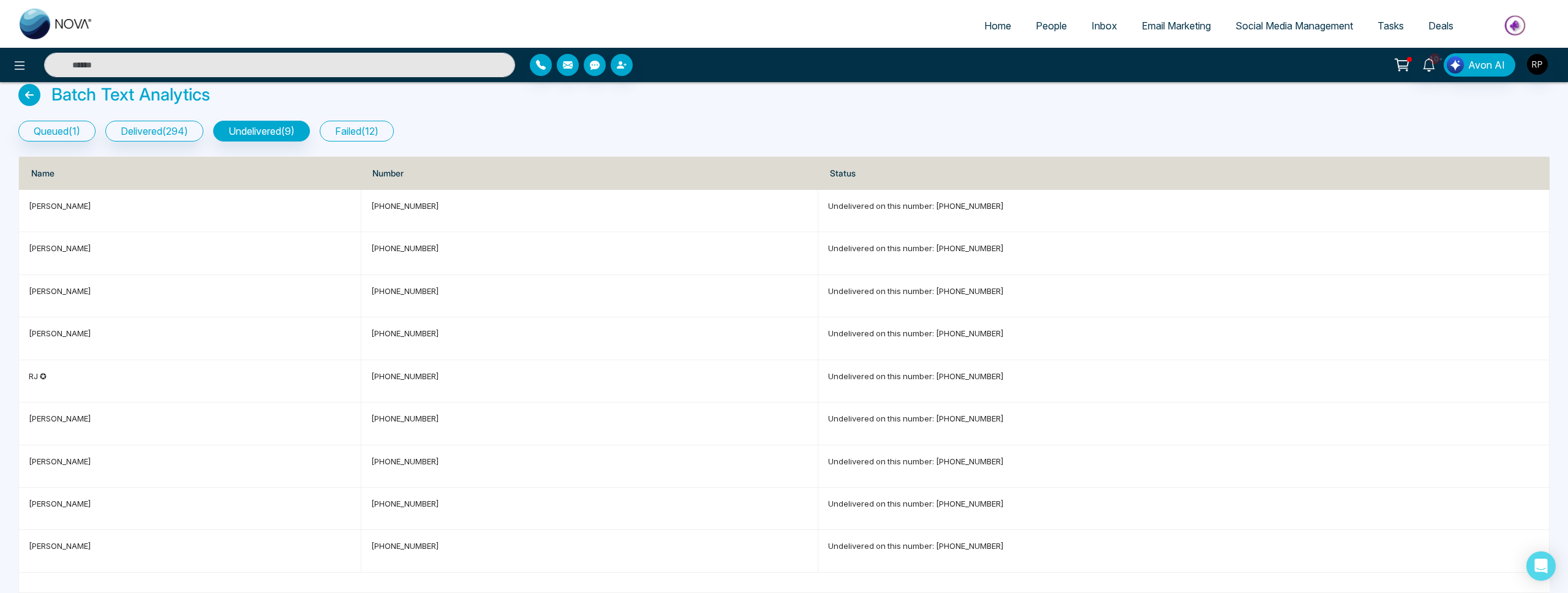
click at [371, 124] on button "failed ( 12 )" at bounding box center [357, 131] width 74 height 21
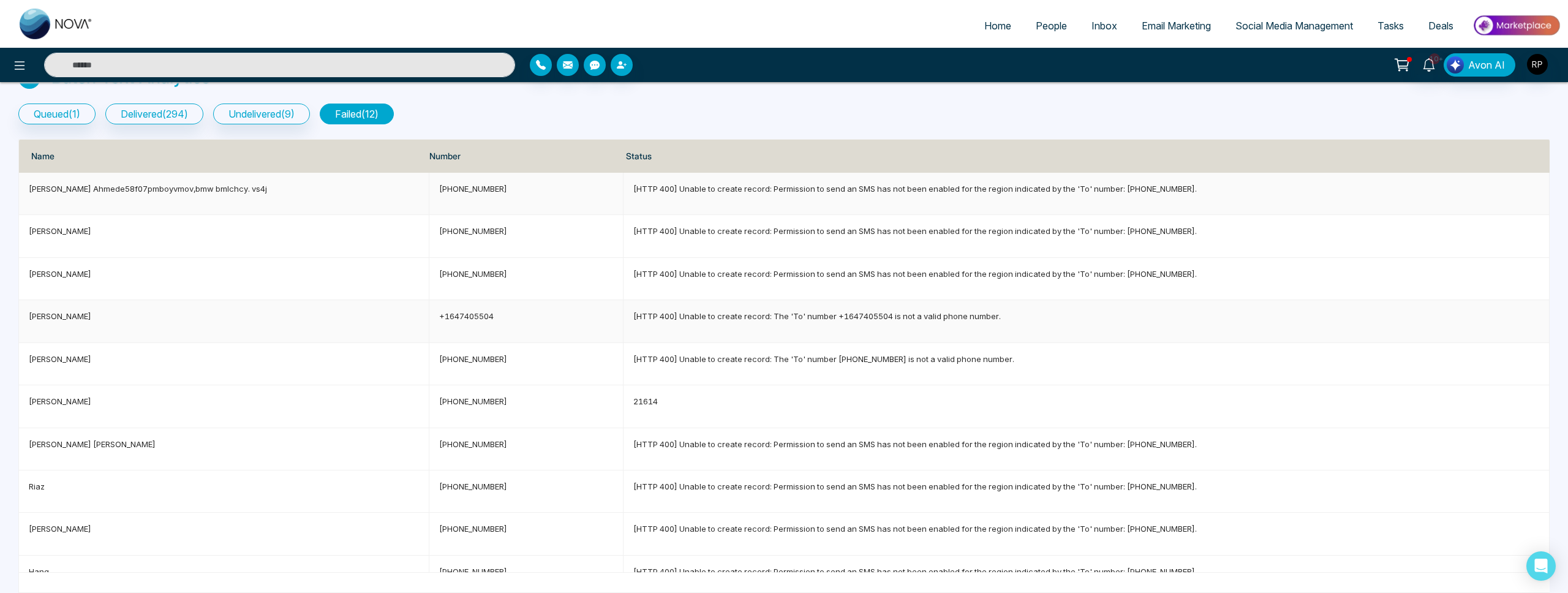
scroll to position [0, 0]
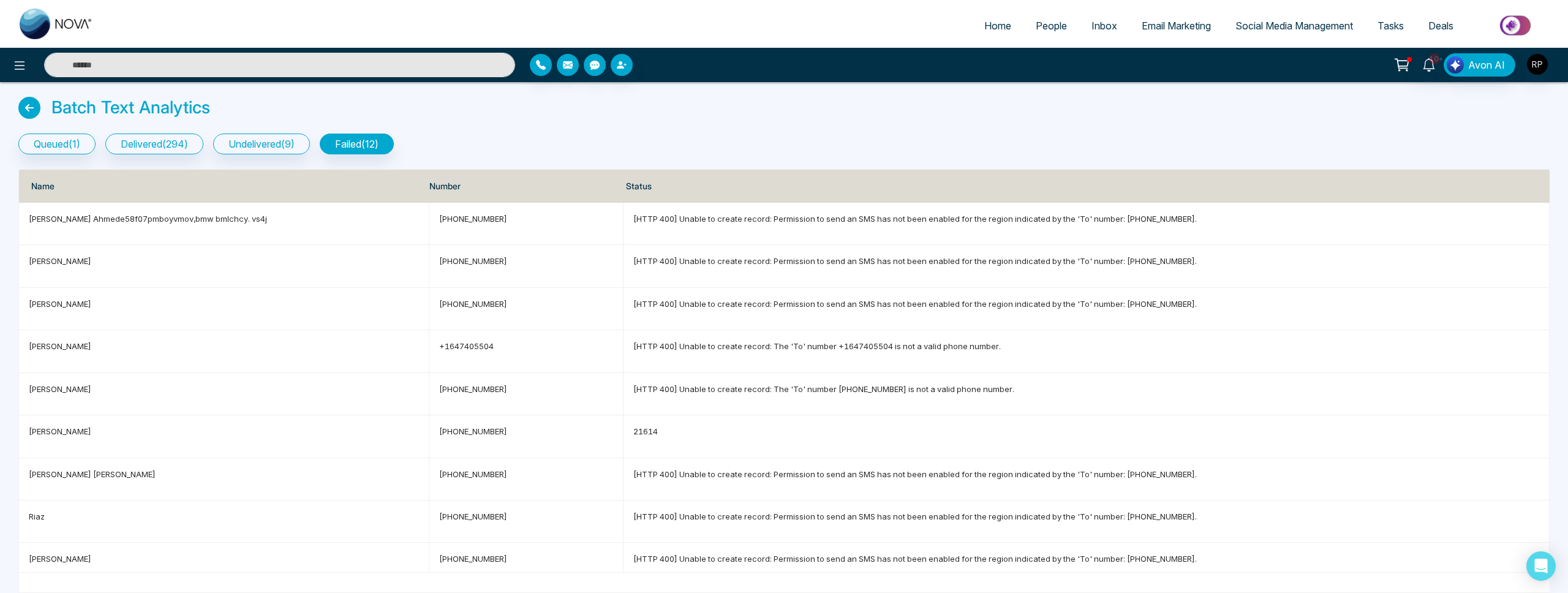
click at [972, 30] on link "Home" at bounding box center [998, 26] width 51 height 23
select select "*"
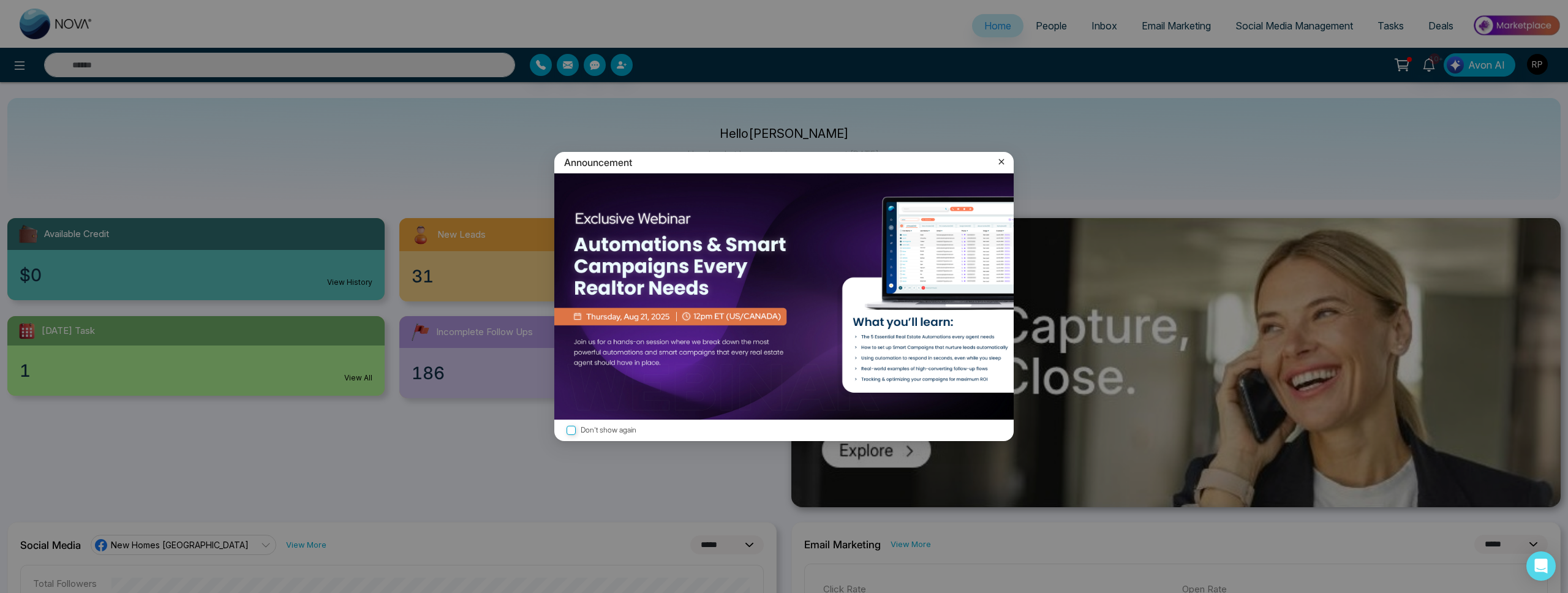
click at [1005, 163] on icon at bounding box center [1001, 161] width 12 height 12
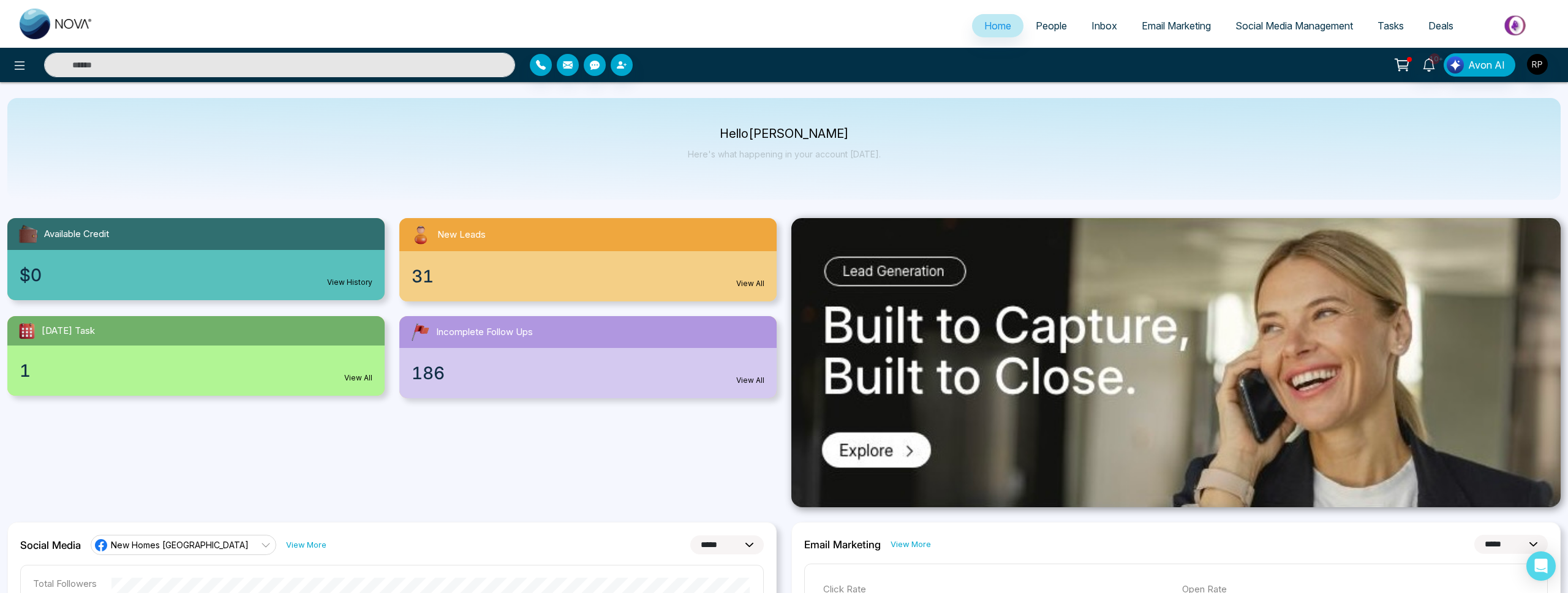
click at [358, 378] on link "View All" at bounding box center [358, 378] width 28 height 11
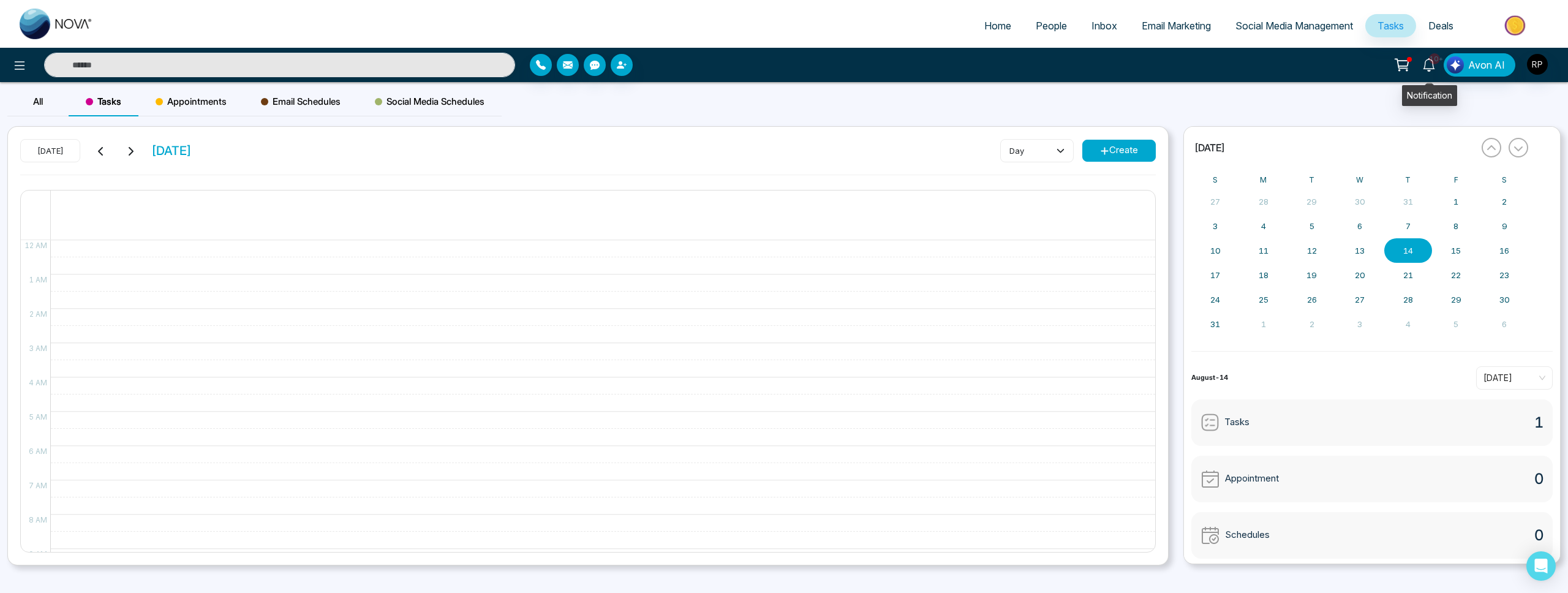
click at [1424, 61] on link "10+" at bounding box center [1429, 64] width 30 height 22
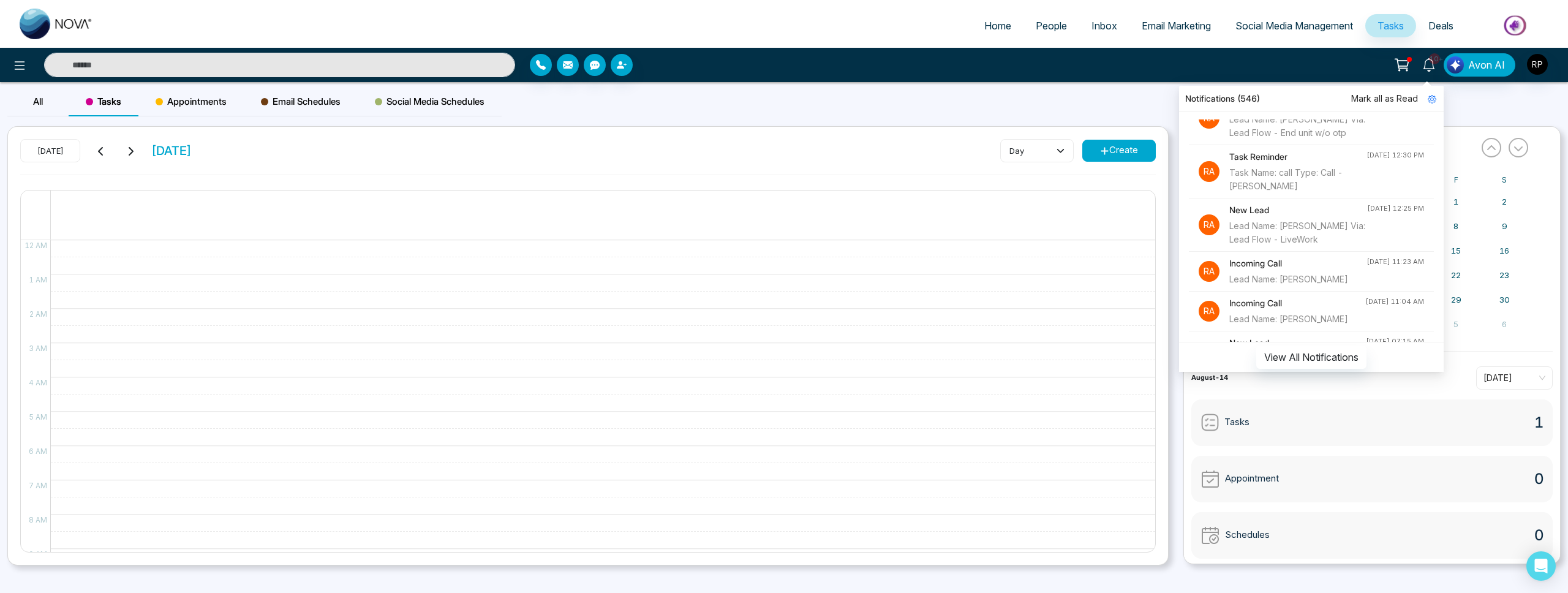
scroll to position [42, 0]
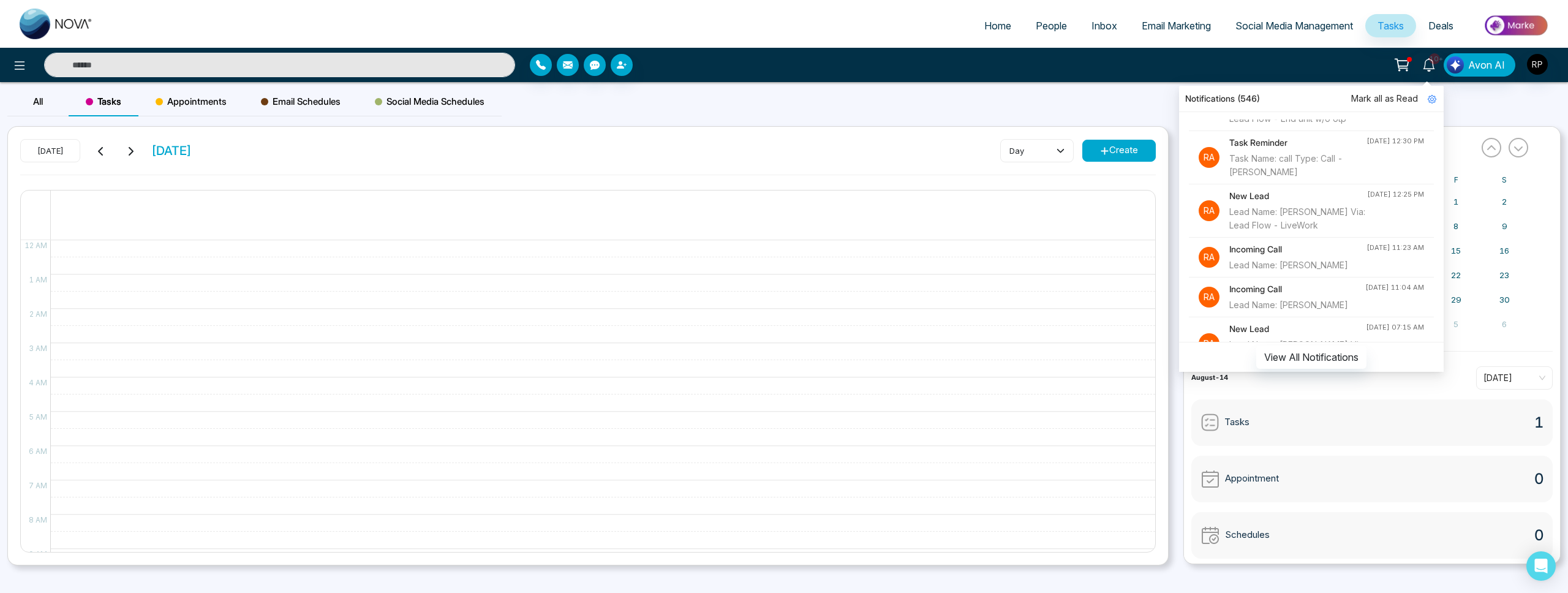
click at [443, 67] on input "text" at bounding box center [280, 65] width 471 height 25
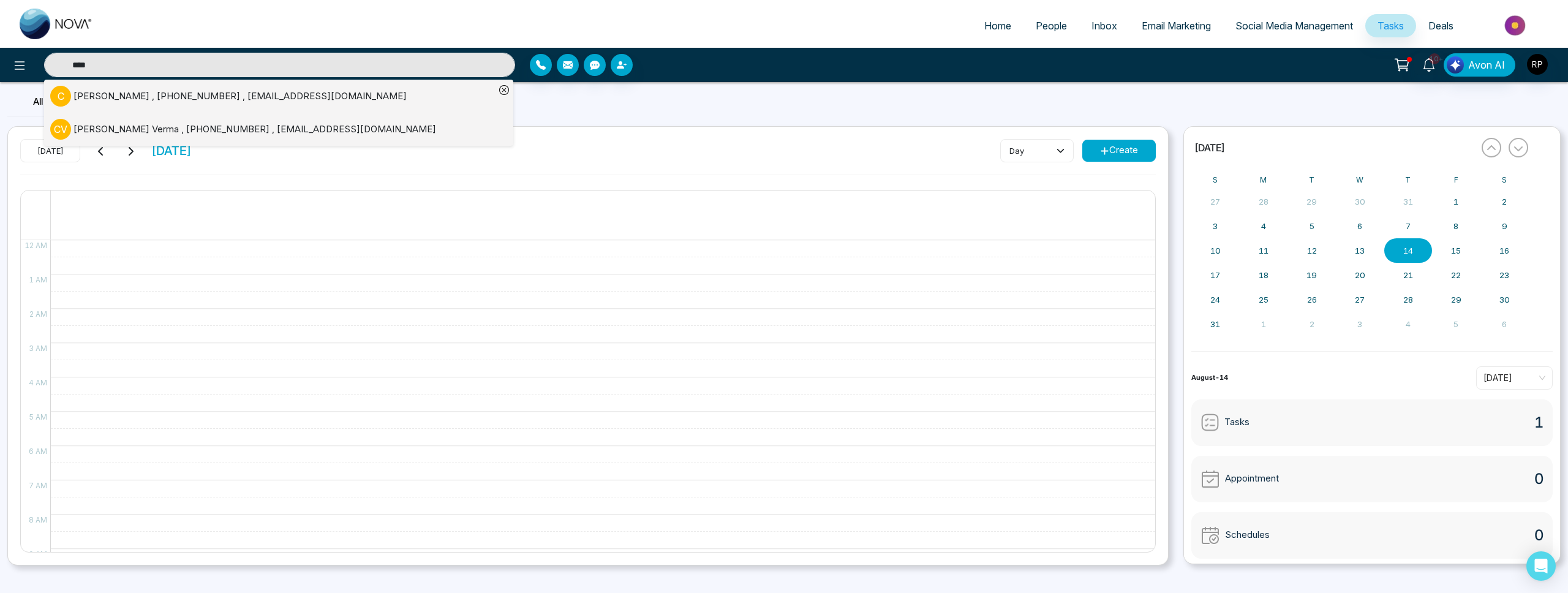
type input "****"
click at [101, 95] on div "[PERSON_NAME] , [PHONE_NUMBER] , [EMAIL_ADDRESS][DOMAIN_NAME]" at bounding box center [240, 97] width 333 height 14
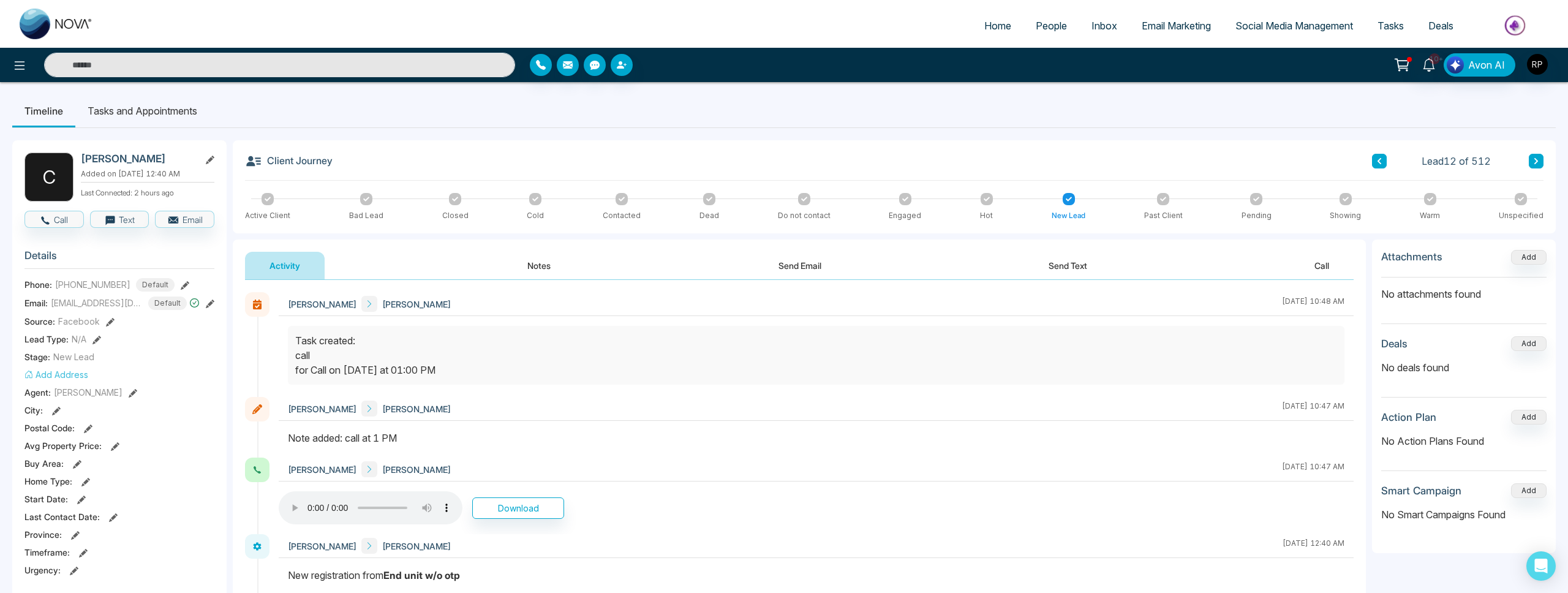
scroll to position [1, 0]
click at [1436, 66] on icon at bounding box center [1429, 65] width 14 height 14
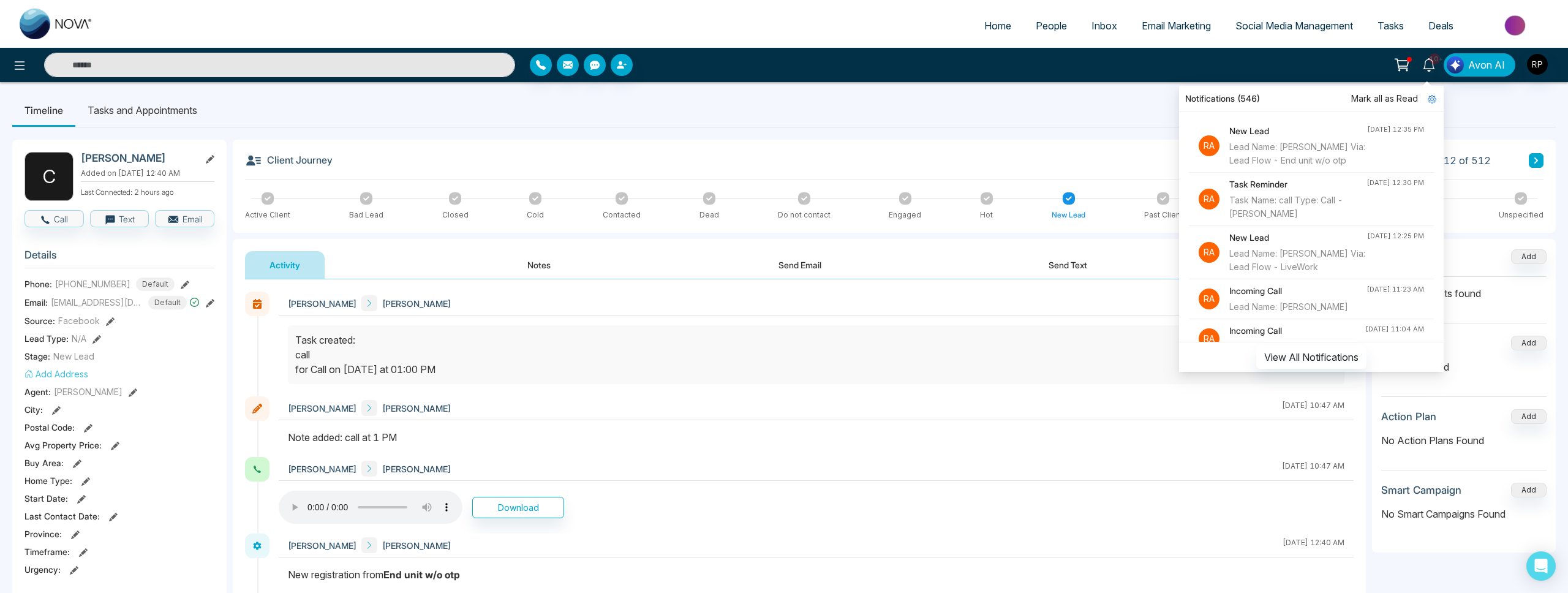
scroll to position [0, 0]
drag, startPoint x: 835, startPoint y: 397, endPoint x: 828, endPoint y: 396, distance: 7.1
click at [835, 397] on div "[PERSON_NAME] [PERSON_NAME] [DATE] 10:47 AM" at bounding box center [816, 409] width 1074 height 24
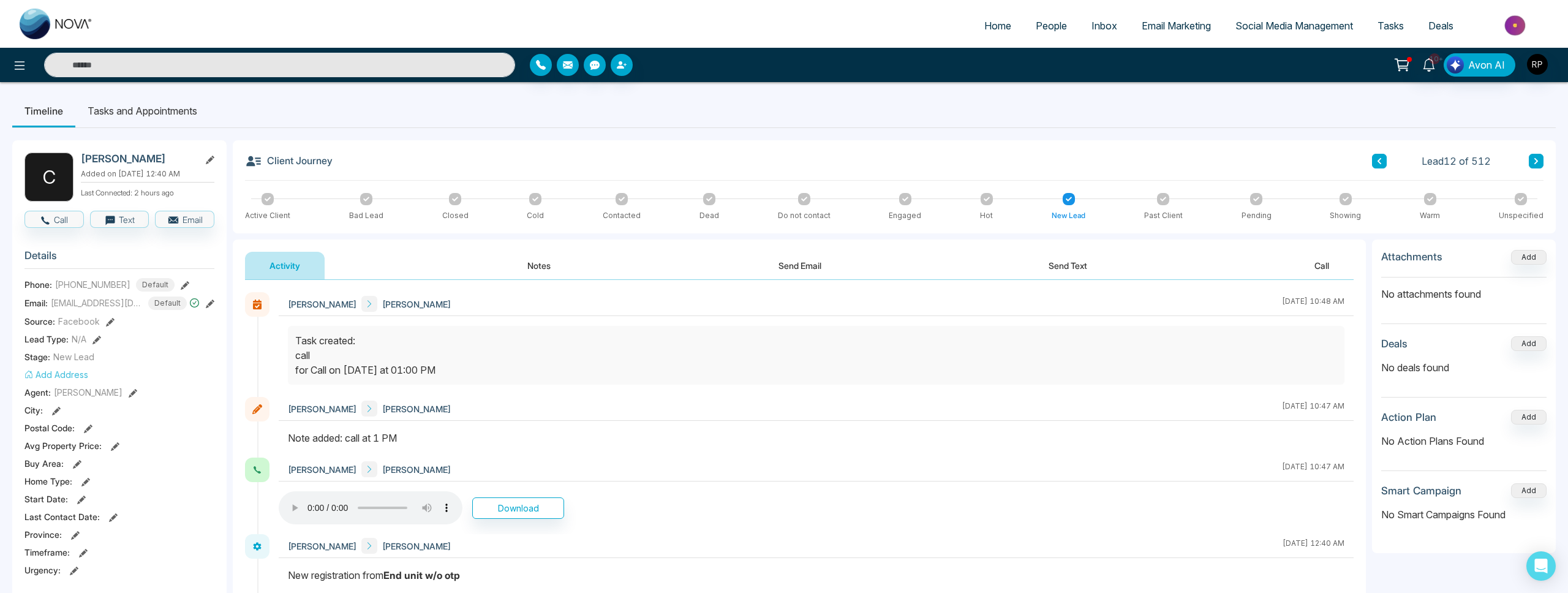
click at [678, 347] on div "Task created: call for Call on [DATE] at 01:00 PM" at bounding box center [816, 355] width 1042 height 44
click at [103, 98] on li "Tasks and Appointments" at bounding box center [142, 111] width 134 height 33
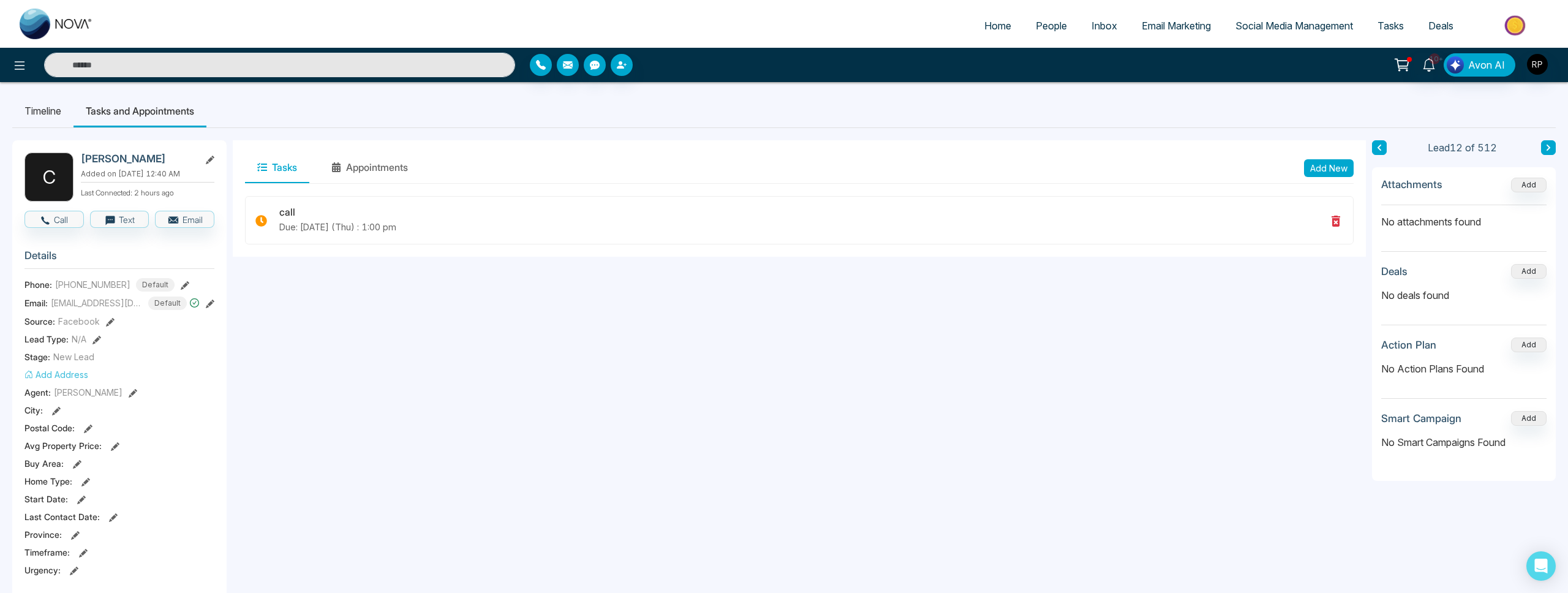
click at [996, 33] on link "Home" at bounding box center [998, 26] width 51 height 23
select select "*"
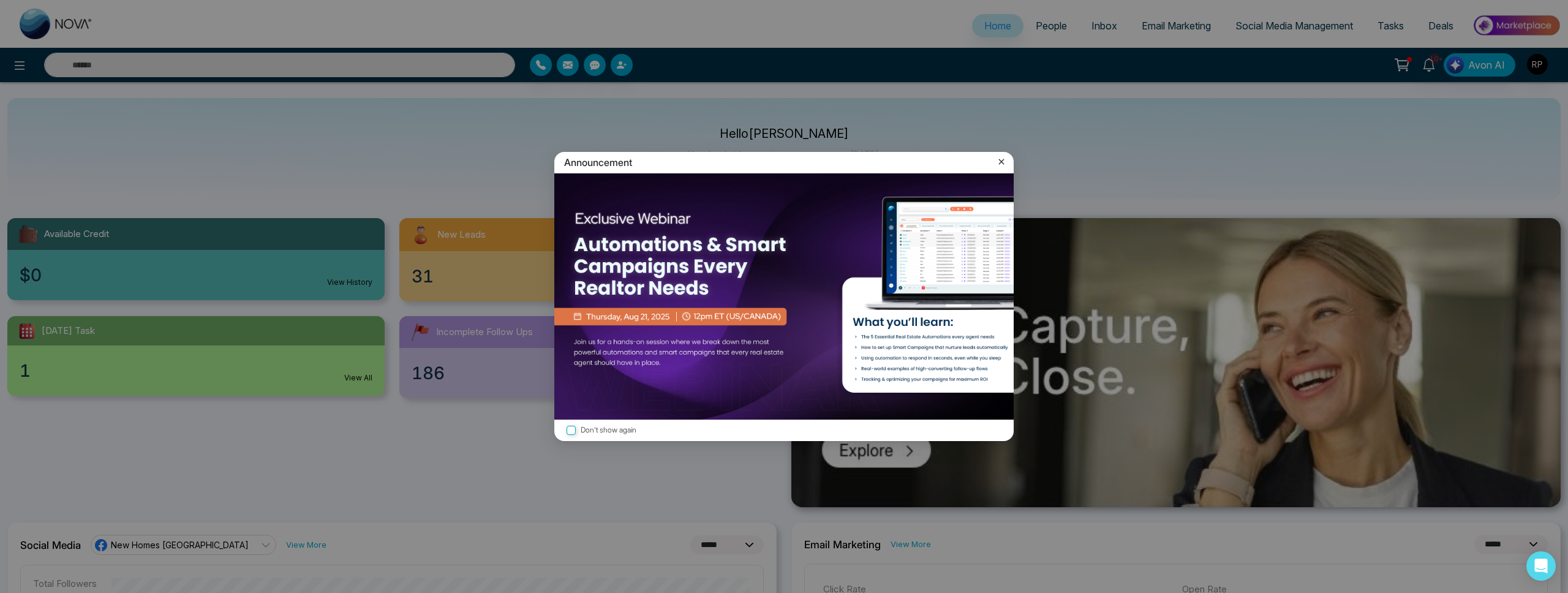
click at [999, 163] on icon at bounding box center [1001, 161] width 12 height 12
